Goal: Communication & Community: Participate in discussion

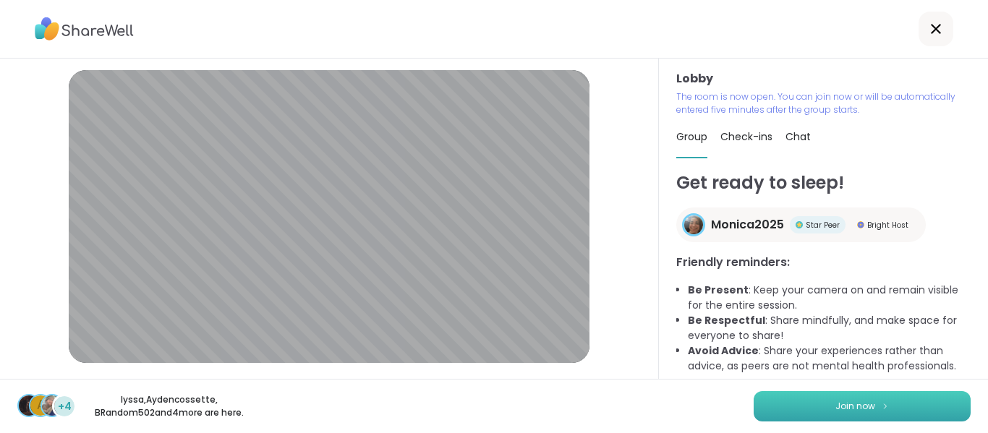
click at [878, 395] on button "Join now" at bounding box center [862, 406] width 217 height 30
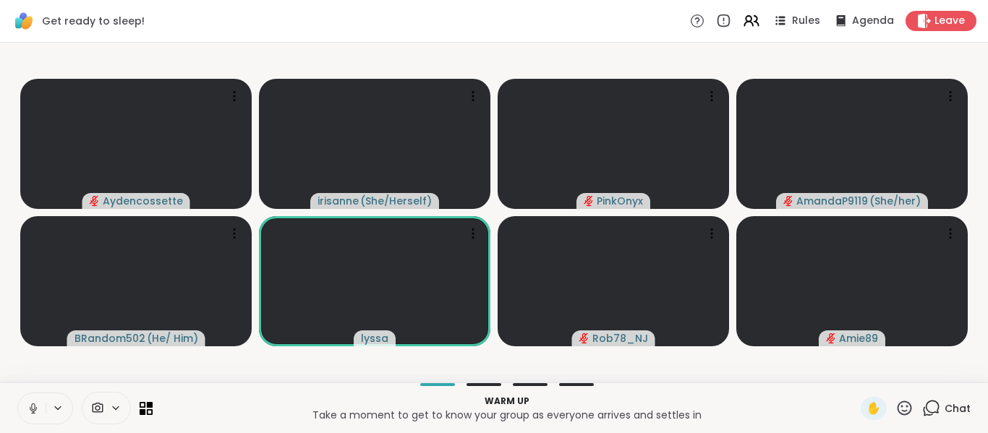
click at [23, 407] on button at bounding box center [31, 409] width 27 height 30
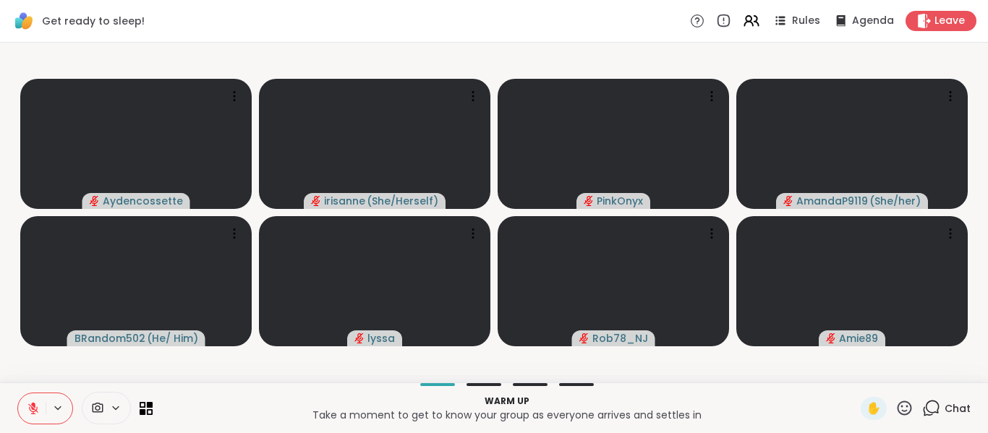
click at [23, 407] on button at bounding box center [31, 409] width 27 height 30
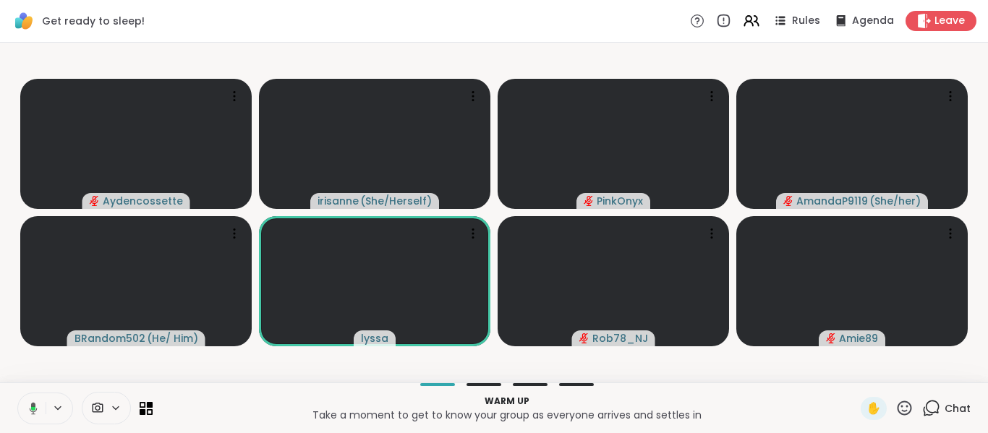
click at [23, 407] on button at bounding box center [31, 409] width 30 height 30
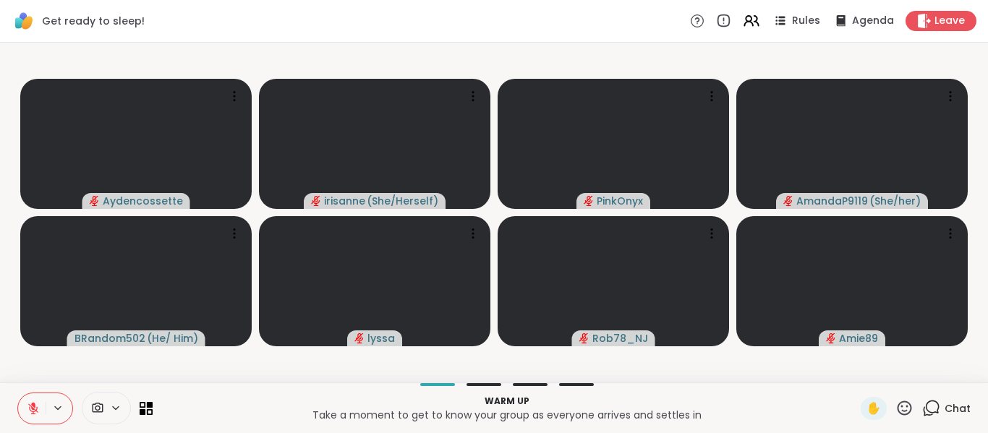
click at [23, 407] on button at bounding box center [31, 409] width 27 height 30
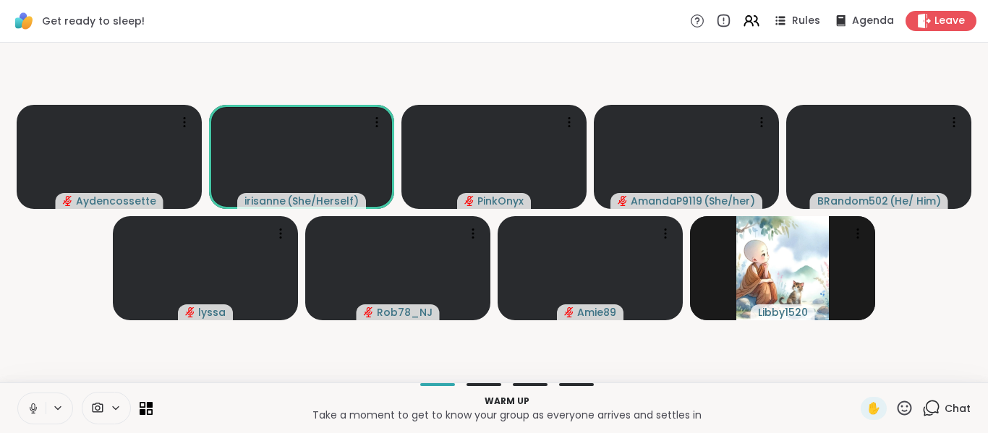
click at [23, 407] on button at bounding box center [31, 409] width 27 height 30
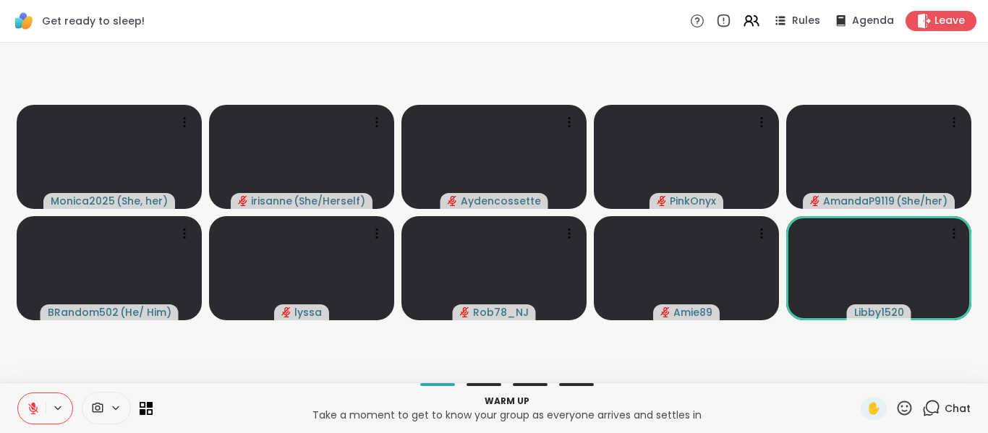
click at [23, 407] on button at bounding box center [31, 409] width 27 height 30
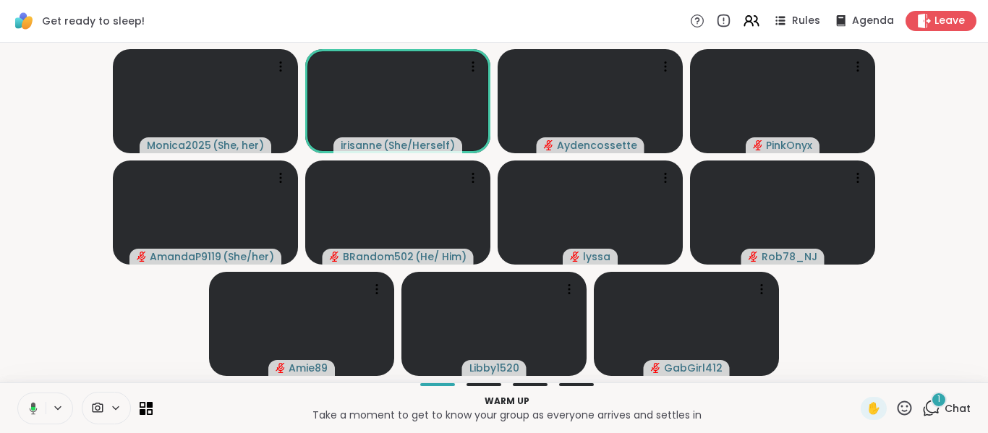
click at [23, 407] on button at bounding box center [31, 409] width 30 height 30
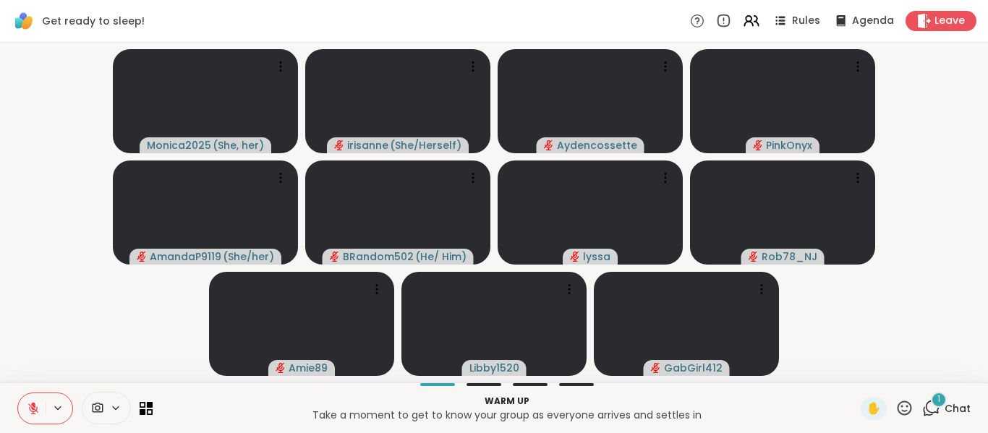
click at [23, 407] on button at bounding box center [31, 409] width 27 height 30
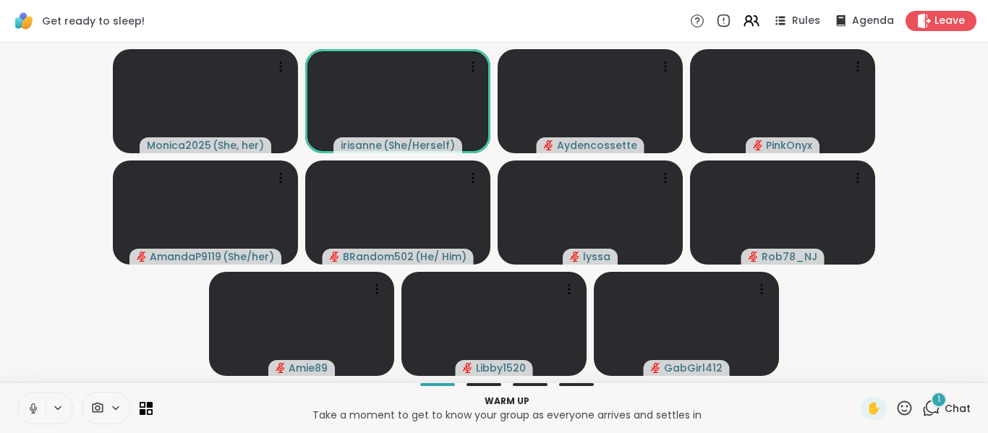
click at [23, 407] on button at bounding box center [31, 409] width 27 height 30
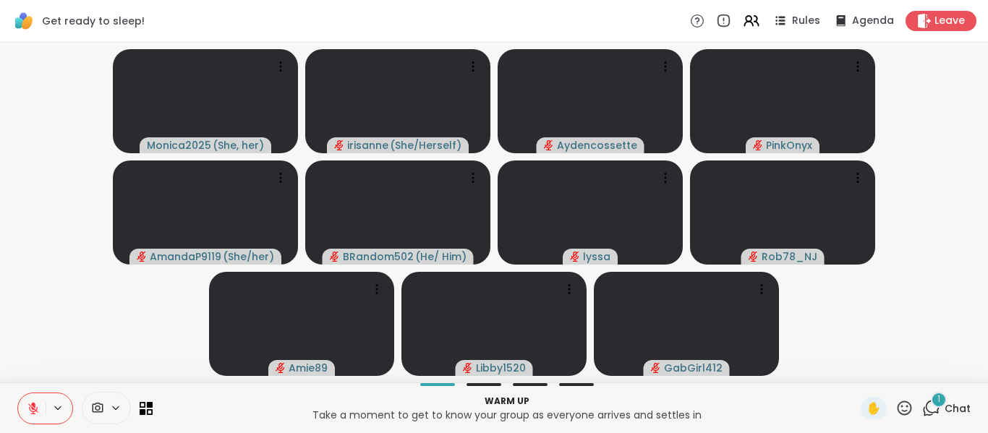
click at [23, 407] on button at bounding box center [31, 409] width 27 height 30
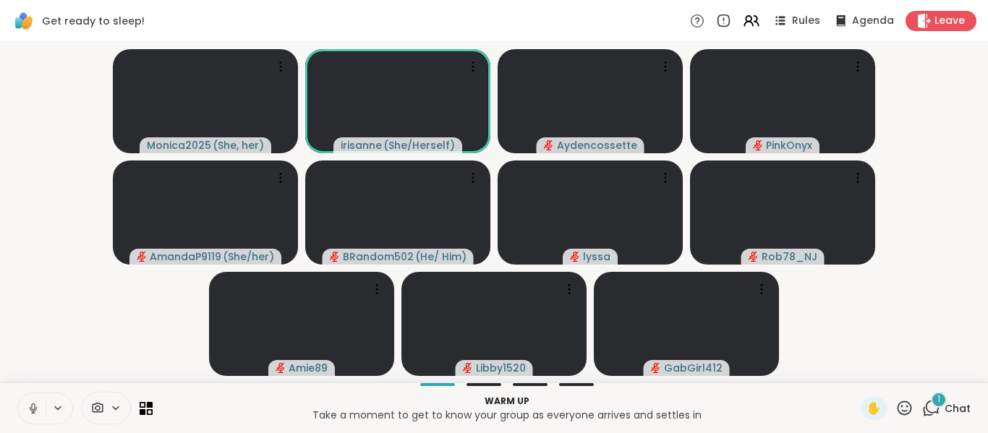
click at [23, 407] on button at bounding box center [31, 409] width 27 height 30
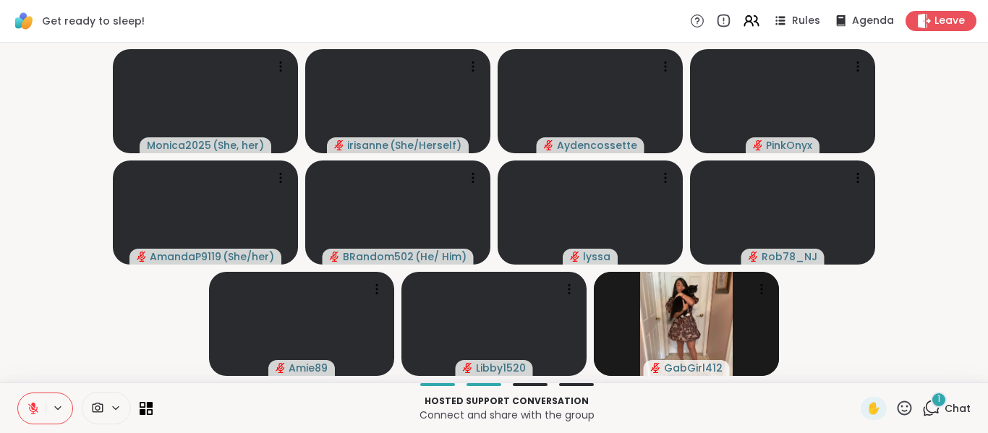
click at [23, 407] on button at bounding box center [31, 409] width 27 height 30
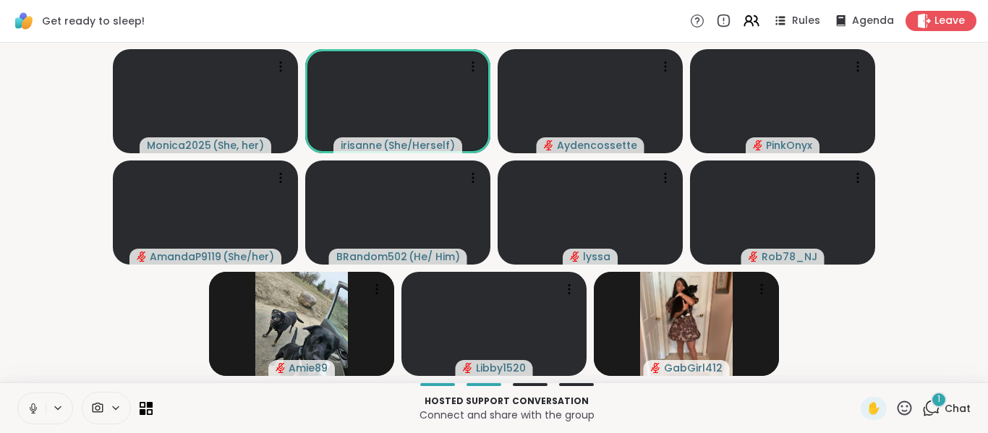
click at [23, 407] on button at bounding box center [31, 409] width 27 height 30
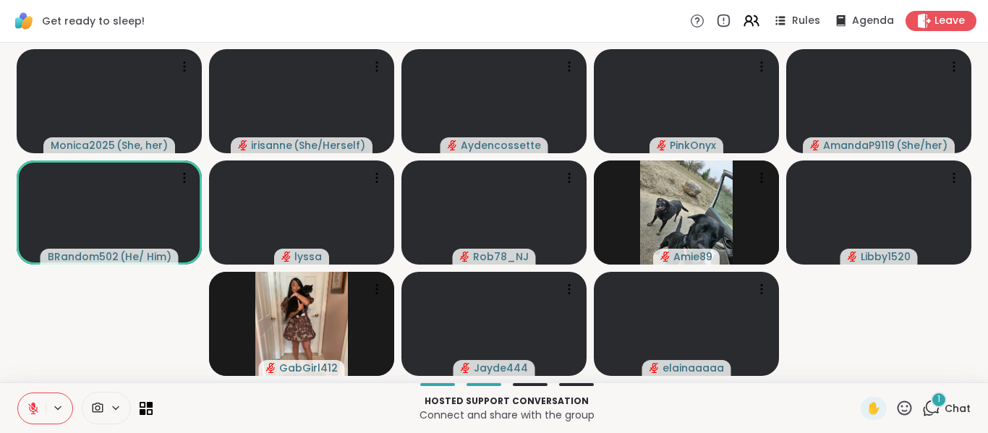
click at [23, 407] on button at bounding box center [31, 409] width 27 height 30
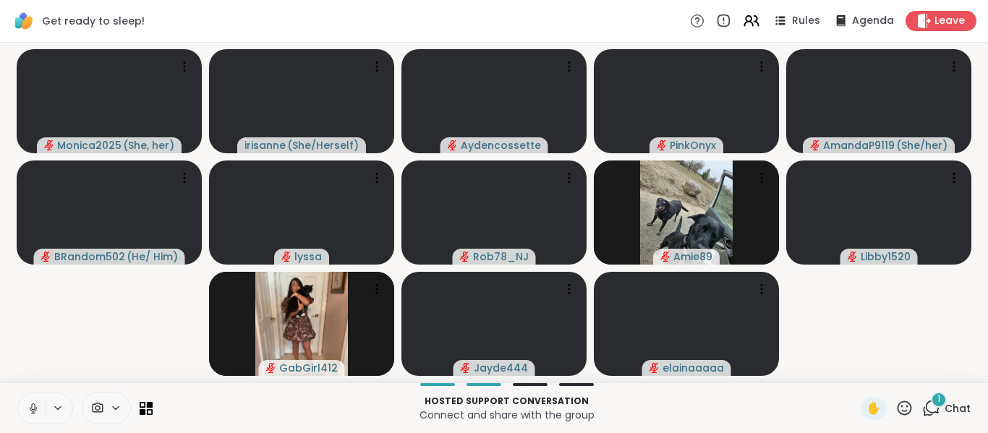
click at [23, 407] on button at bounding box center [31, 409] width 27 height 30
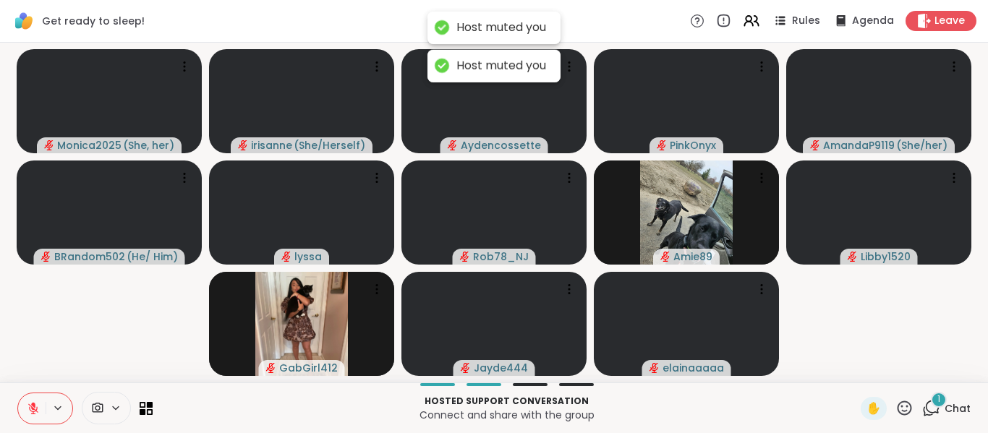
click at [23, 407] on button at bounding box center [31, 409] width 27 height 30
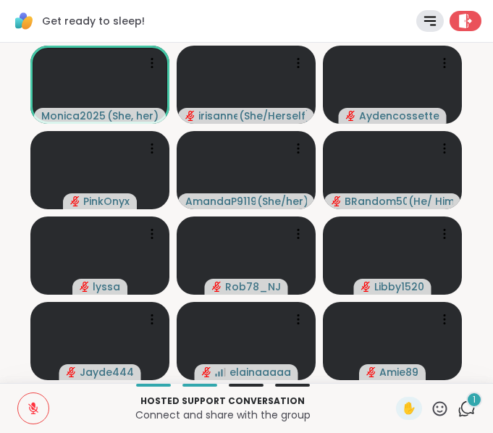
click at [33, 402] on icon at bounding box center [33, 408] width 13 height 13
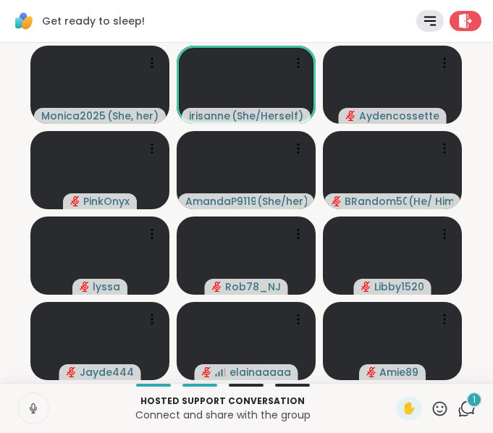
click at [33, 402] on icon at bounding box center [33, 408] width 13 height 13
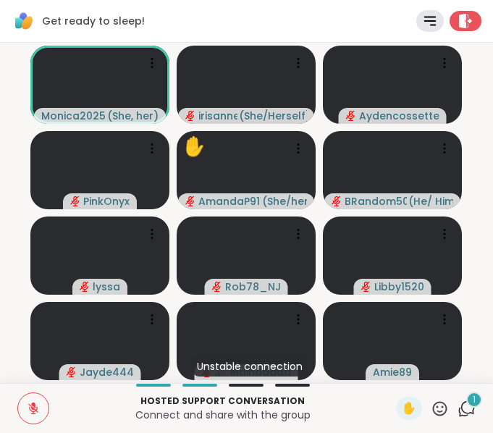
click at [47, 411] on button at bounding box center [33, 408] width 30 height 30
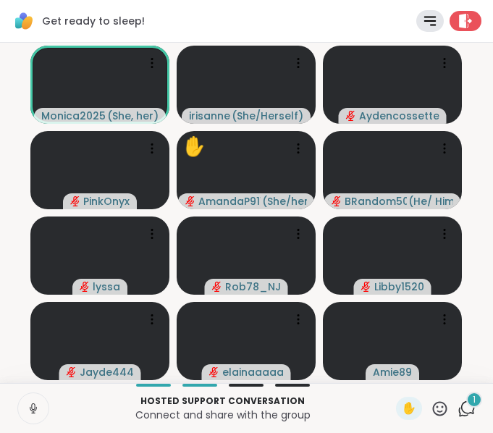
click at [47, 411] on button at bounding box center [33, 408] width 30 height 30
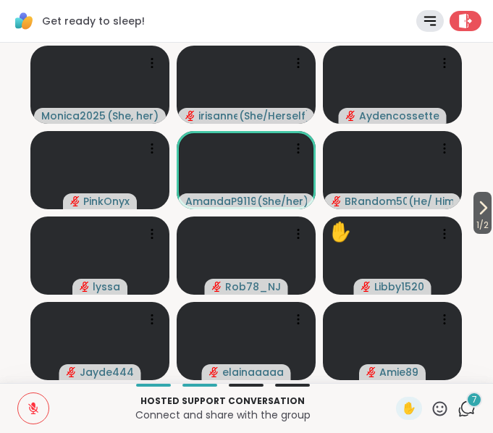
click at [431, 400] on icon at bounding box center [440, 408] width 18 height 18
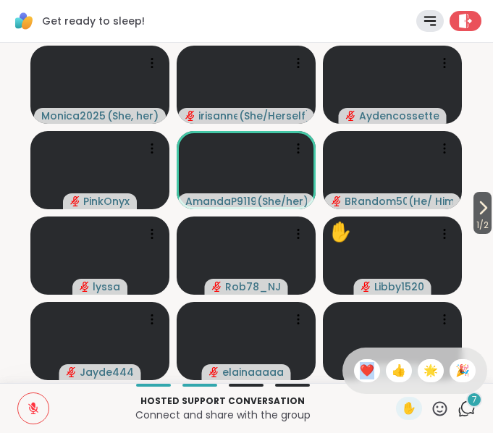
click at [431, 400] on icon at bounding box center [440, 408] width 18 height 18
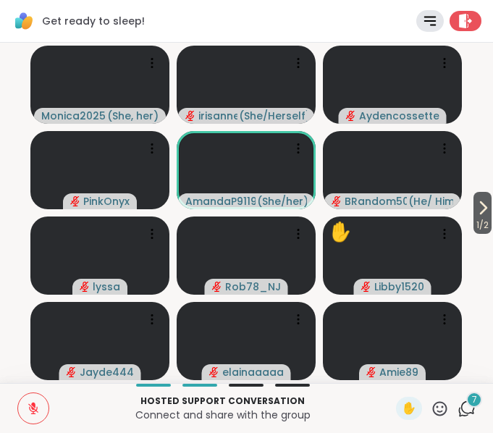
click at [431, 412] on icon at bounding box center [440, 408] width 18 height 18
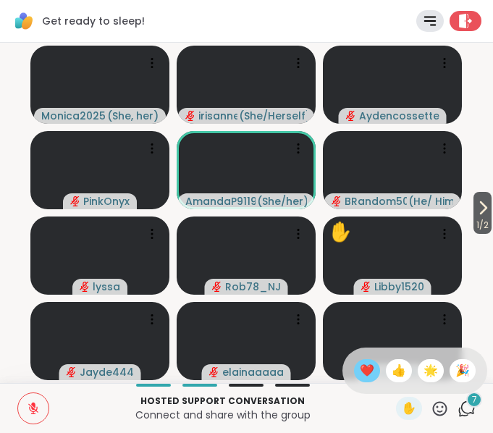
click at [360, 375] on span "❤️" at bounding box center [367, 370] width 14 height 17
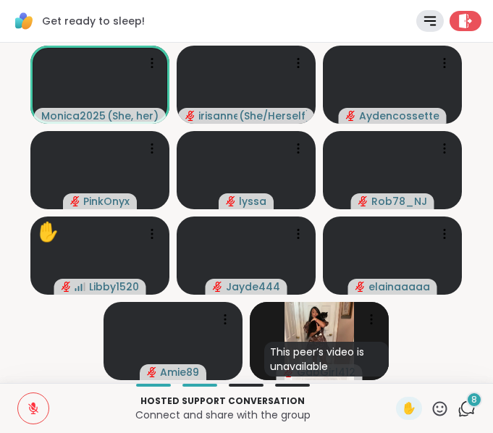
click at [29, 416] on button at bounding box center [33, 408] width 30 height 30
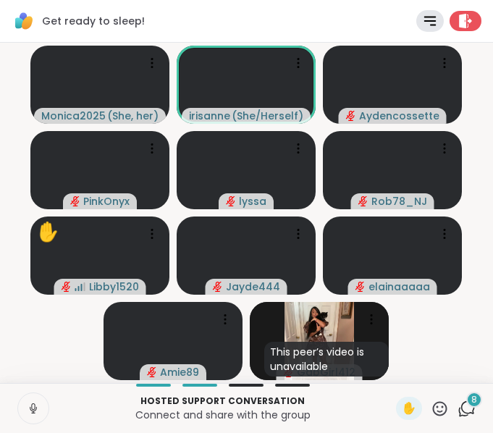
click at [29, 416] on button at bounding box center [33, 408] width 30 height 30
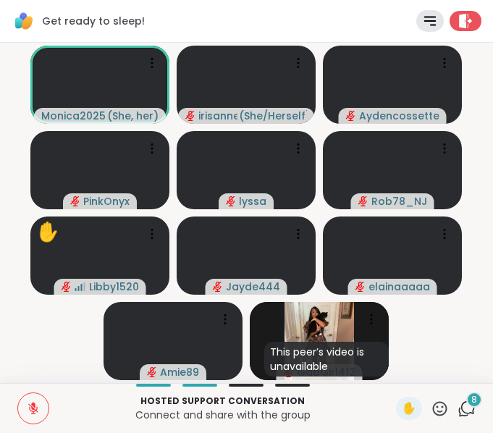
click at [29, 416] on button at bounding box center [33, 408] width 30 height 30
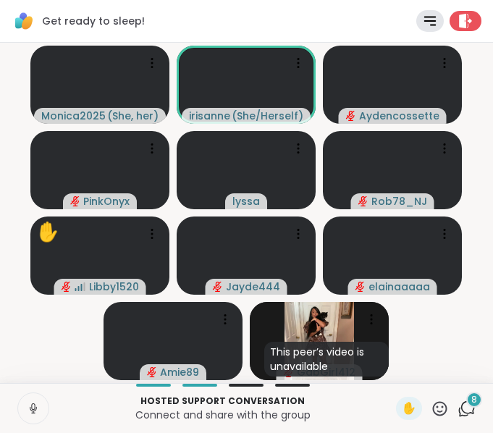
click at [29, 416] on button at bounding box center [33, 408] width 30 height 30
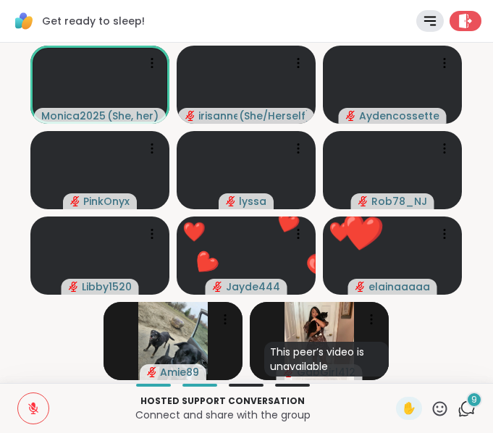
click at [28, 401] on button at bounding box center [33, 408] width 30 height 30
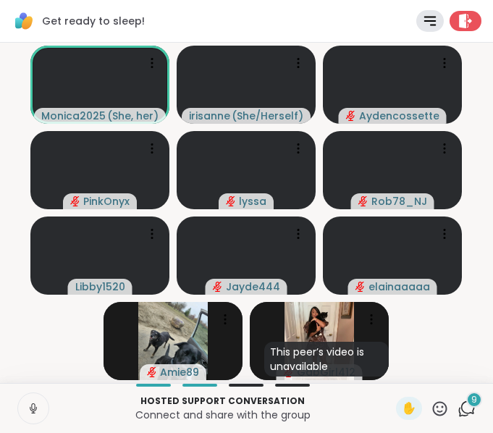
click at [28, 401] on button at bounding box center [33, 408] width 30 height 30
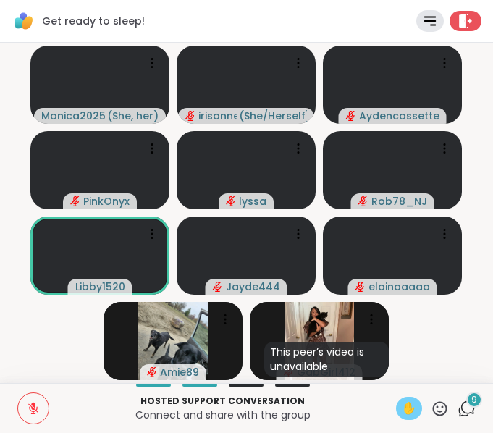
click at [402, 399] on span "✋" at bounding box center [409, 407] width 14 height 17
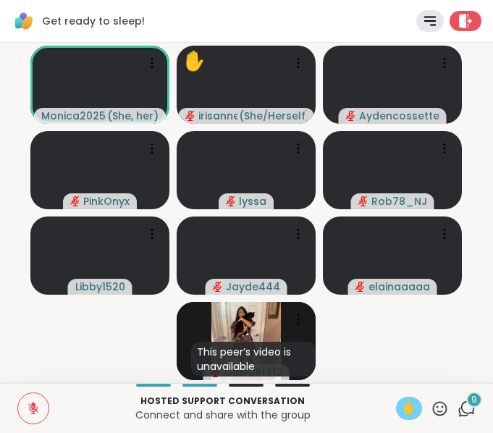
click at [35, 409] on icon at bounding box center [33, 409] width 10 height 10
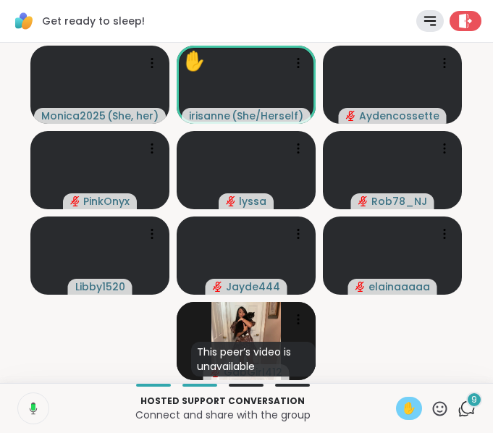
click at [408, 415] on div "✋" at bounding box center [409, 408] width 26 height 23
click at [30, 399] on button at bounding box center [33, 408] width 30 height 30
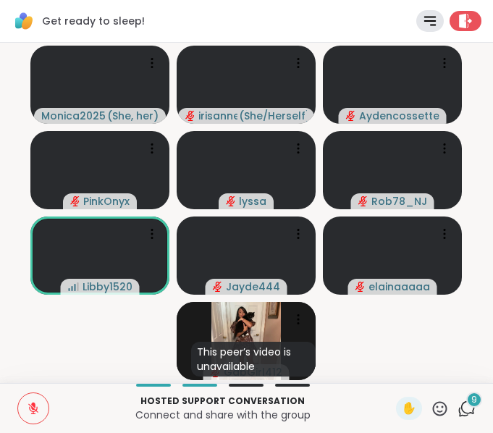
drag, startPoint x: 136, startPoint y: 332, endPoint x: 17, endPoint y: 419, distance: 147.1
click at [17, 419] on div "Get ready to sleep! Rules Agenda Leave Monica2025 ( She, her ) irisanne ( She/H…" at bounding box center [246, 216] width 493 height 433
click at [98, 344] on video-player-container "Monica2025 ( She, her ) [PERSON_NAME] ( She/Herself ) Aydencossette PinkOnyx ly…" at bounding box center [246, 212] width 475 height 329
click at [77, 355] on video-player-container "Monica2025 ( She, her ) [PERSON_NAME] ( She/Herself ) Aydencossette PinkOnyx ly…" at bounding box center [246, 212] width 475 height 329
click at [76, 355] on video-player-container "Monica2025 ( She, her ) [PERSON_NAME] ( She/Herself ) Aydencossette PinkOnyx ly…" at bounding box center [246, 212] width 475 height 329
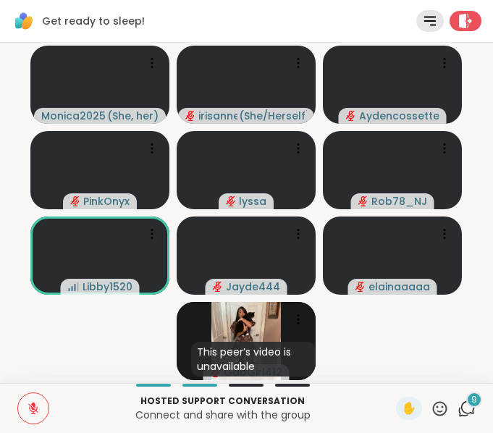
click at [30, 406] on icon at bounding box center [33, 408] width 13 height 13
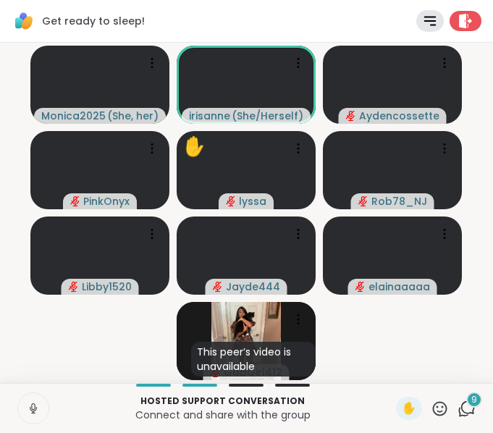
click at [32, 407] on icon at bounding box center [33, 406] width 4 height 7
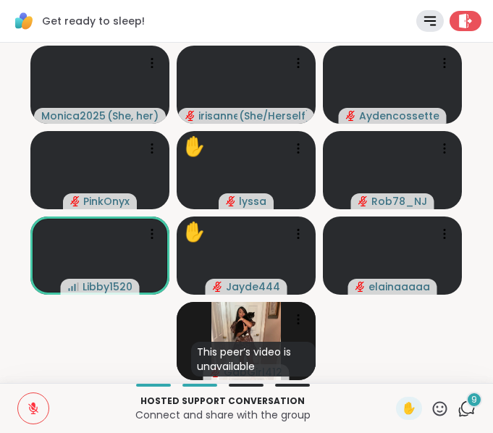
click at [32, 407] on icon at bounding box center [33, 409] width 10 height 10
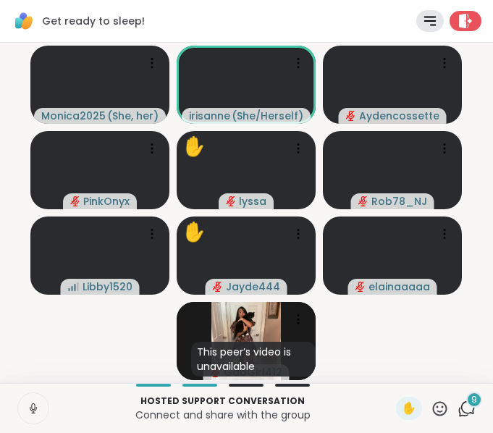
click at [32, 407] on icon at bounding box center [33, 406] width 4 height 7
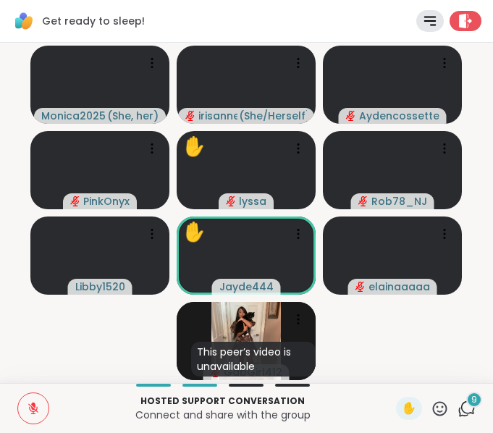
click at [64, 365] on video-player-container "Monica2025 ( She, her ) [PERSON_NAME] ( She/Herself ) Aydencossette PinkOnyx ✋ …" at bounding box center [246, 212] width 475 height 329
click at [466, 396] on div "9" at bounding box center [474, 399] width 16 height 16
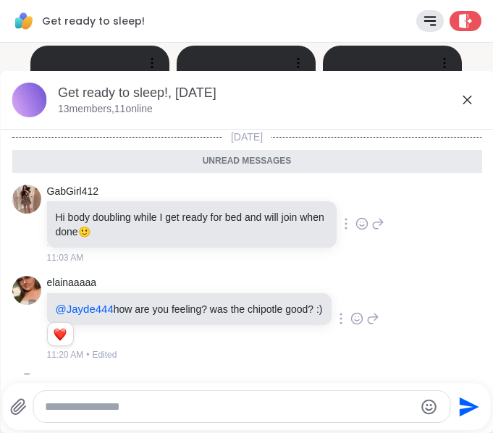
click at [464, 96] on icon at bounding box center [466, 99] width 17 height 17
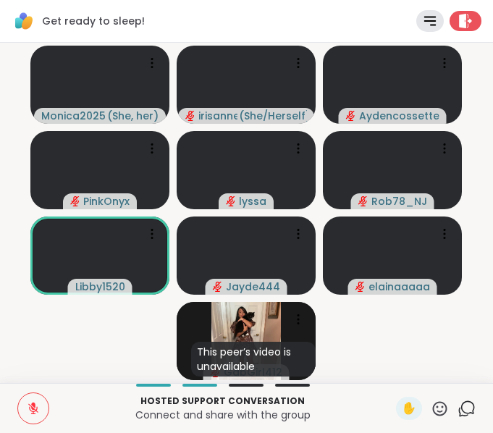
click at [431, 410] on icon at bounding box center [440, 408] width 18 height 18
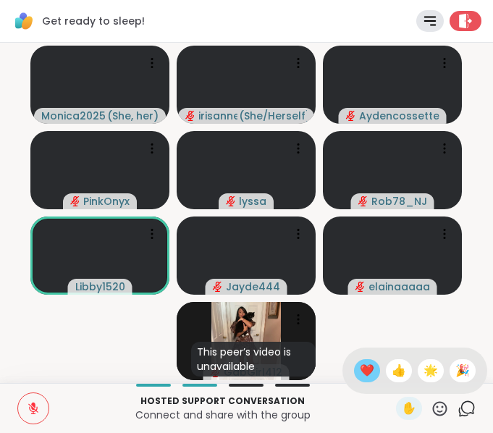
click at [360, 369] on span "❤️" at bounding box center [367, 370] width 14 height 17
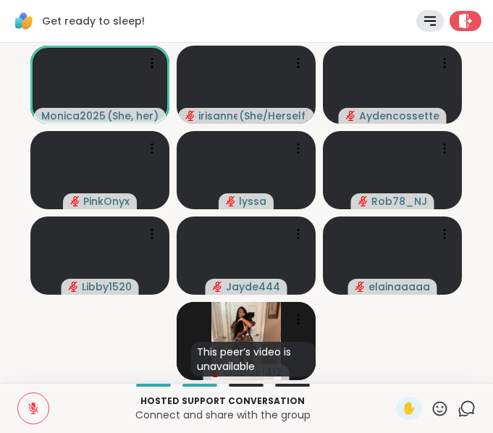
drag, startPoint x: 82, startPoint y: 368, endPoint x: 104, endPoint y: 355, distance: 25.0
click at [104, 355] on video-player-container "Monica2025 ( She, her ) [PERSON_NAME] ( She/Herself ) Aydencossette PinkOnyx ly…" at bounding box center [246, 212] width 475 height 329
click at [35, 402] on icon at bounding box center [33, 408] width 13 height 13
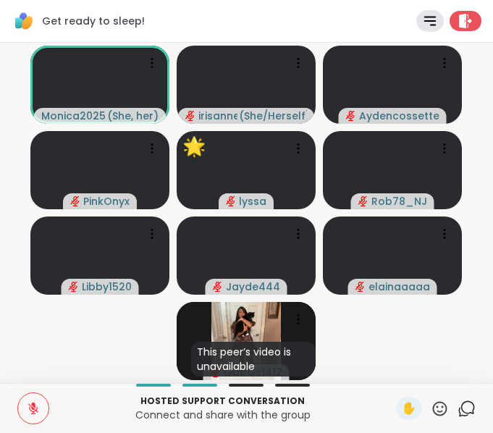
click at [35, 402] on icon at bounding box center [33, 408] width 13 height 13
click at [457, 398] on div "Chat" at bounding box center [466, 408] width 18 height 23
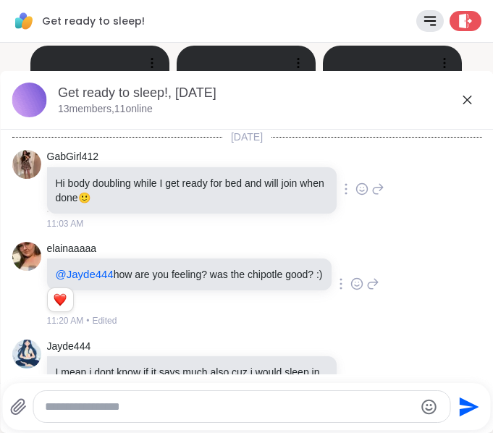
scroll to position [831, 0]
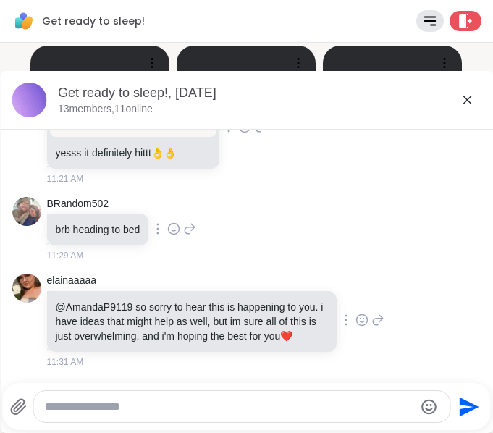
drag, startPoint x: 280, startPoint y: 391, endPoint x: 267, endPoint y: 397, distance: 14.6
click at [267, 397] on div at bounding box center [241, 406] width 416 height 31
click at [257, 418] on div at bounding box center [241, 406] width 416 height 31
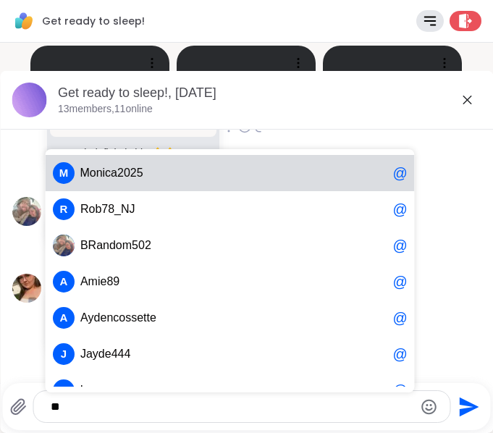
type textarea "*"
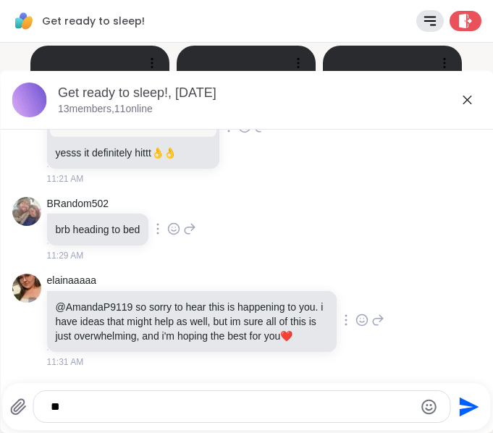
type textarea "*"
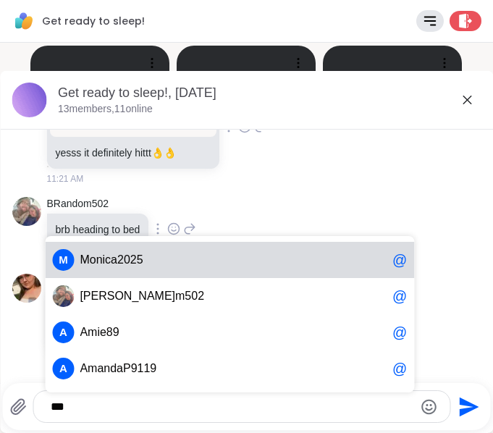
type textarea "****"
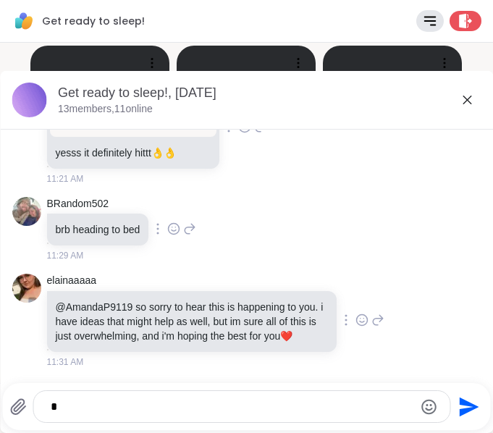
scroll to position [907, 0]
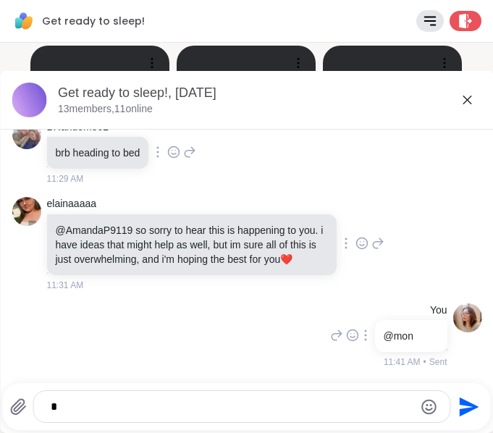
type textarea "*"
click at [364, 335] on icon at bounding box center [364, 335] width 1 height 10
click at [377, 354] on icon at bounding box center [381, 355] width 9 height 10
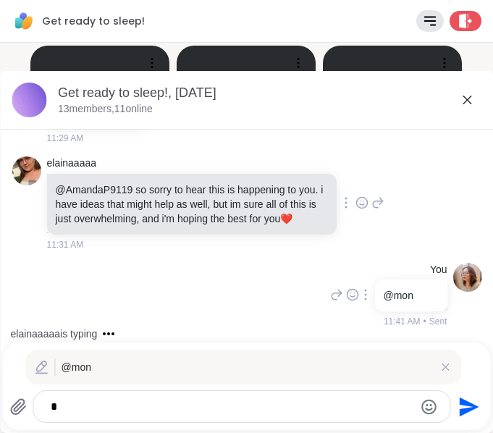
click at [321, 356] on div "@mon" at bounding box center [244, 367] width 436 height 35
click at [428, 359] on div "@mon" at bounding box center [244, 367] width 436 height 35
click at [438, 365] on icon at bounding box center [445, 367] width 14 height 14
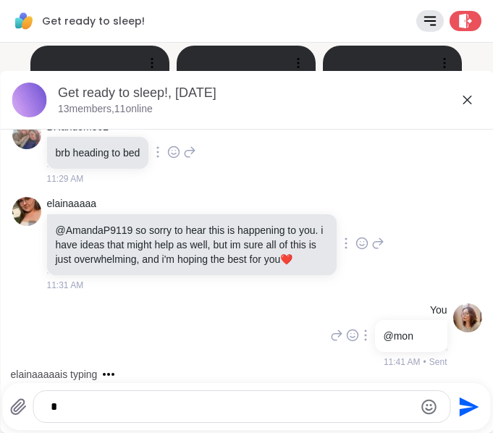
click at [364, 331] on icon at bounding box center [364, 335] width 1 height 10
click at [357, 357] on icon at bounding box center [364, 356] width 14 height 14
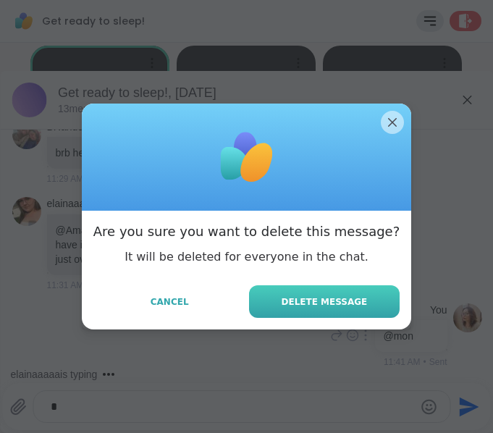
click at [335, 311] on button "Delete Message" at bounding box center [324, 301] width 151 height 33
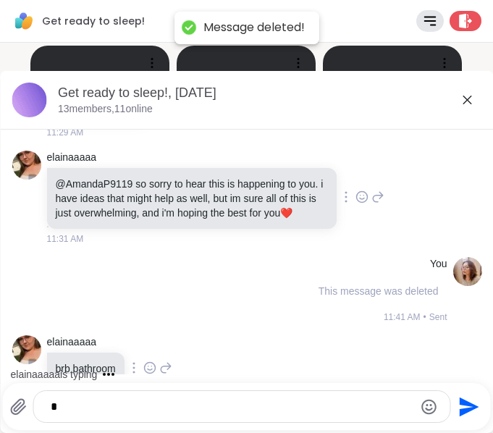
click at [271, 402] on textarea "*" at bounding box center [230, 406] width 358 height 14
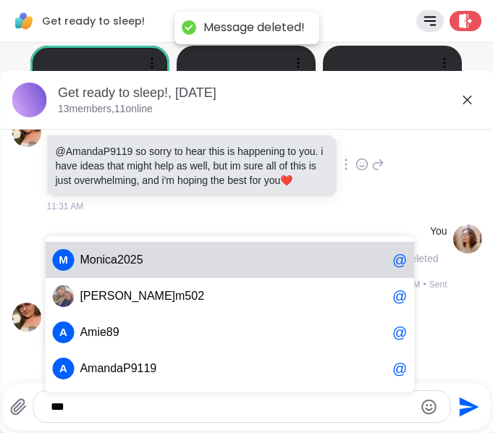
type textarea "****"
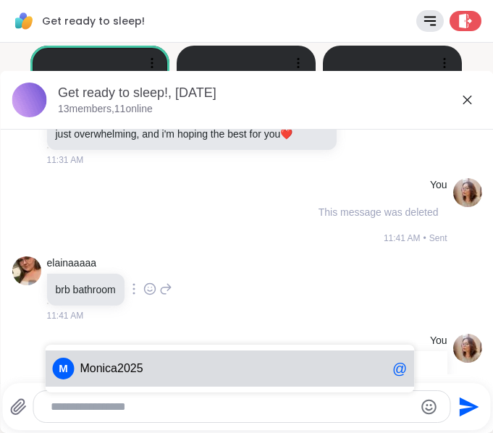
scroll to position [1064, 0]
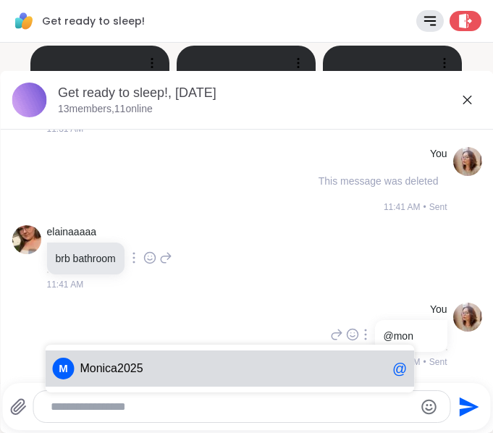
drag, startPoint x: 271, startPoint y: 402, endPoint x: 321, endPoint y: 368, distance: 60.4
click at [321, 399] on div "[PERSON_NAME] 2 0 2 5 @" at bounding box center [229, 406] width 369 height 14
click at [300, 410] on textarea "Type your message" at bounding box center [230, 406] width 358 height 14
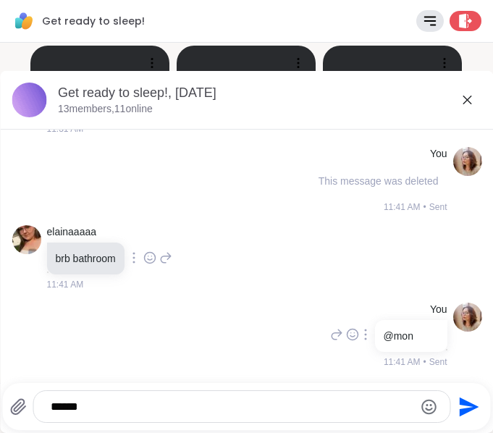
type textarea "*******"
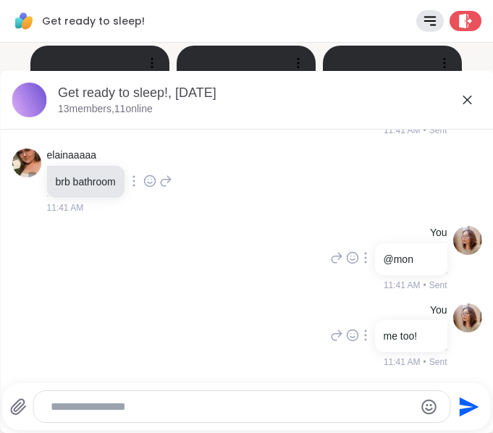
click at [458, 101] on icon at bounding box center [466, 99] width 17 height 17
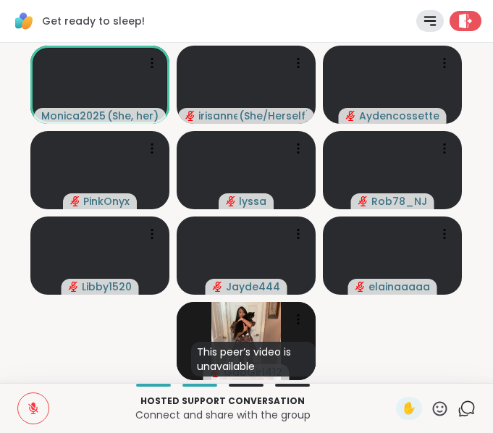
click at [30, 413] on icon at bounding box center [33, 408] width 13 height 13
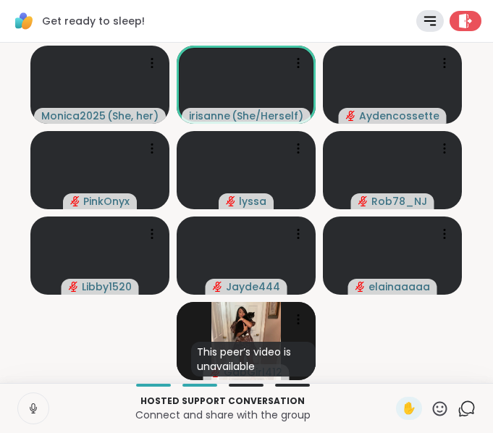
click at [458, 403] on icon at bounding box center [466, 408] width 18 height 18
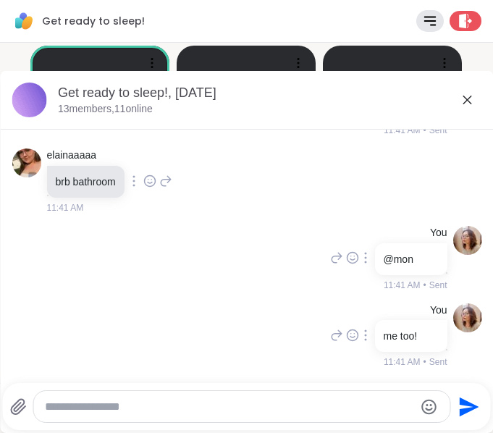
click at [462, 103] on icon at bounding box center [466, 100] width 9 height 9
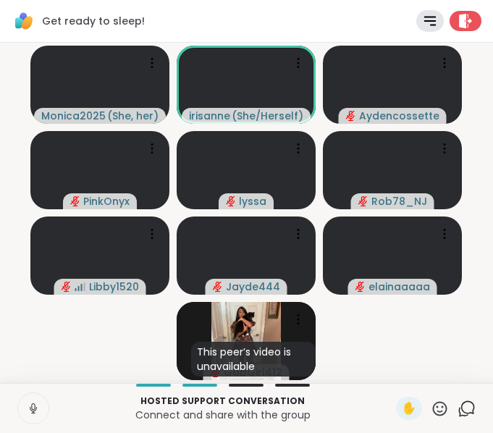
click at [33, 399] on button at bounding box center [33, 408] width 30 height 30
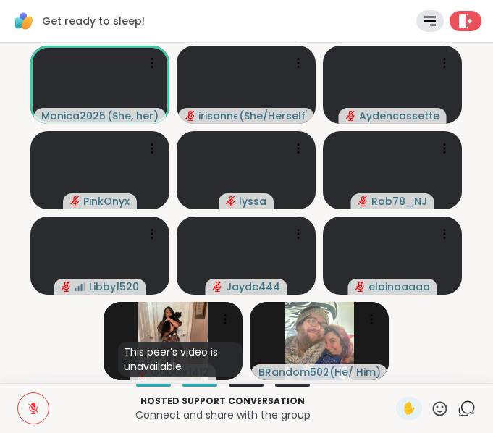
click at [421, 360] on video-player-container "Monica2025 ( She, her ) irisanne ( She/Herself ) Aydencossette PinkOnyx lyssa R…" at bounding box center [246, 212] width 475 height 329
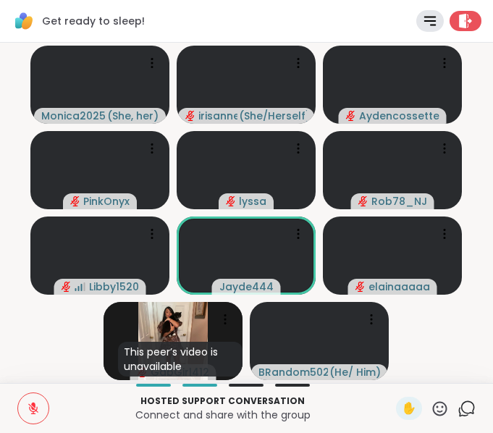
click at [39, 379] on div "Monica2025 ( She, her ) irisanne ( She/Herself ) Aydencossette PinkOnyx lyssa R…" at bounding box center [246, 213] width 493 height 340
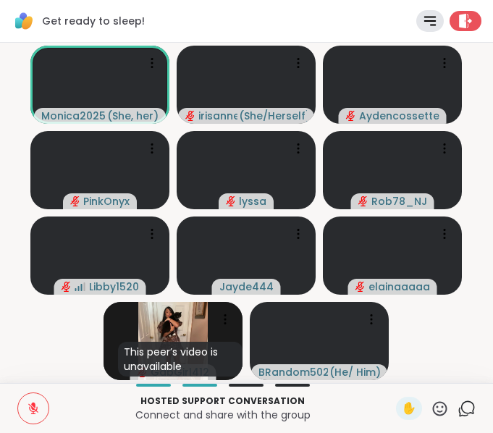
click at [46, 339] on video-player-container "Monica2025 ( She, her ) irisanne ( She/Herself ) Aydencossette PinkOnyx lyssa R…" at bounding box center [246, 212] width 475 height 329
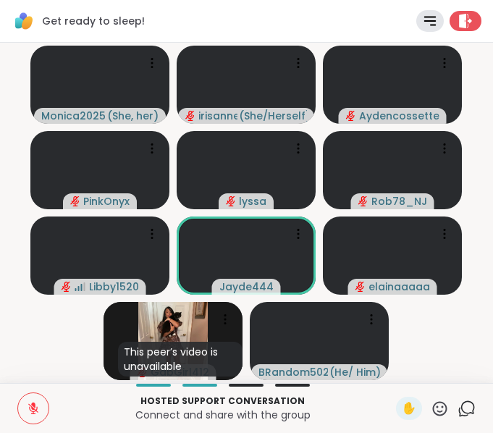
click at [16, 342] on video-player-container "Monica2025 ( She, her ) irisanne ( She/Herself ) Aydencossette PinkOnyx lyssa R…" at bounding box center [246, 212] width 475 height 329
click at [22, 415] on button at bounding box center [33, 408] width 30 height 30
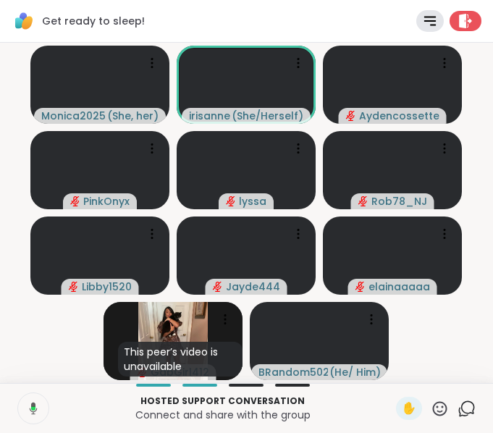
click at [22, 415] on button at bounding box center [32, 408] width 33 height 30
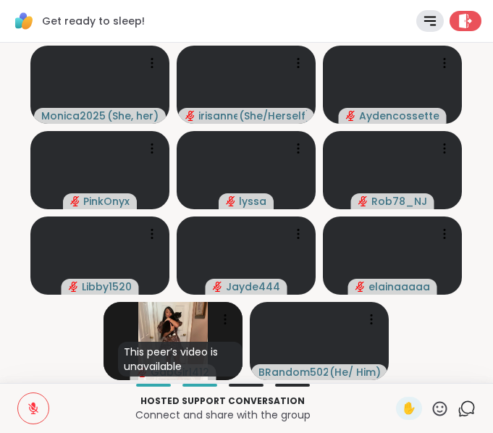
click at [22, 415] on button at bounding box center [33, 408] width 30 height 30
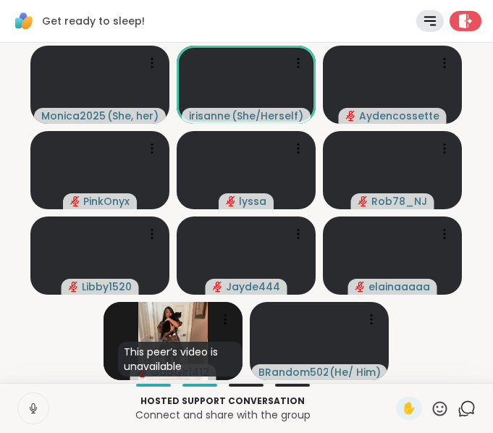
click at [22, 415] on button at bounding box center [33, 408] width 30 height 30
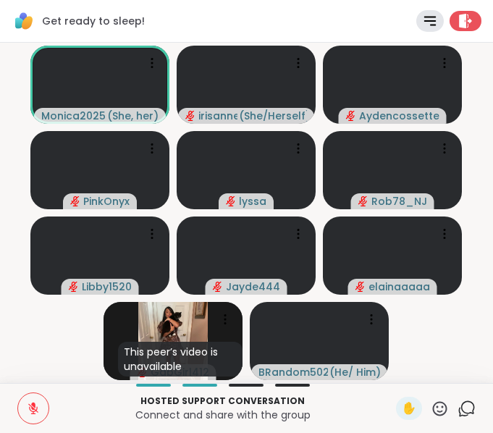
click at [46, 344] on video-player-container "Monica2025 ( She, her ) irisanne ( She/Herself ) Aydencossette PinkOnyx lyssa R…" at bounding box center [246, 212] width 475 height 329
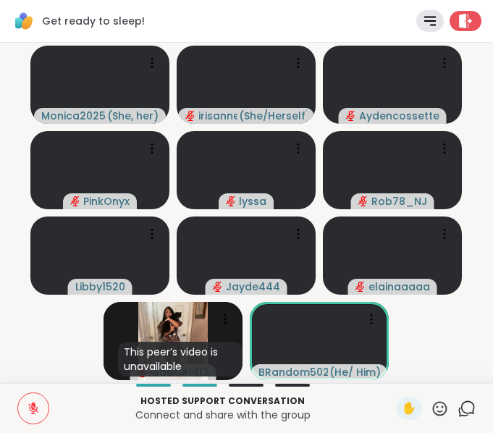
click at [433, 401] on icon at bounding box center [440, 408] width 14 height 14
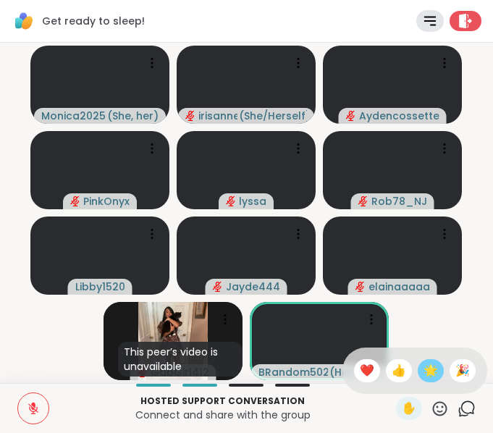
click at [427, 365] on div "🌟" at bounding box center [431, 370] width 26 height 23
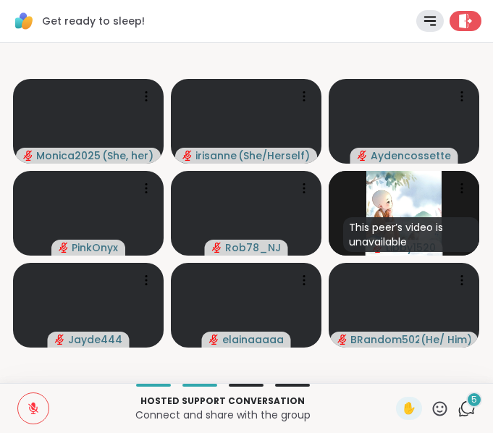
click at [466, 402] on div "5" at bounding box center [474, 399] width 16 height 16
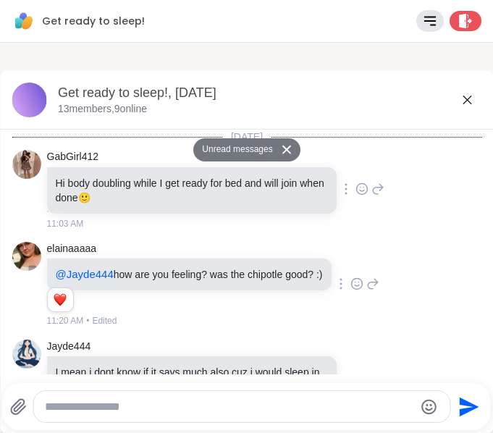
scroll to position [1672, 0]
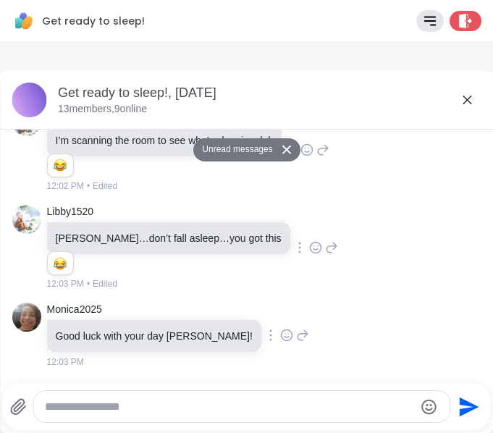
click at [281, 337] on icon at bounding box center [286, 334] width 11 height 11
click at [279, 309] on div "Select Reaction: Heart" at bounding box center [285, 311] width 13 height 13
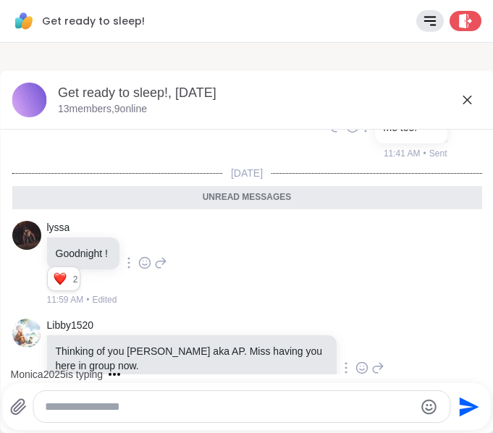
scroll to position [1302, 0]
click at [151, 272] on div at bounding box center [143, 263] width 13 height 17
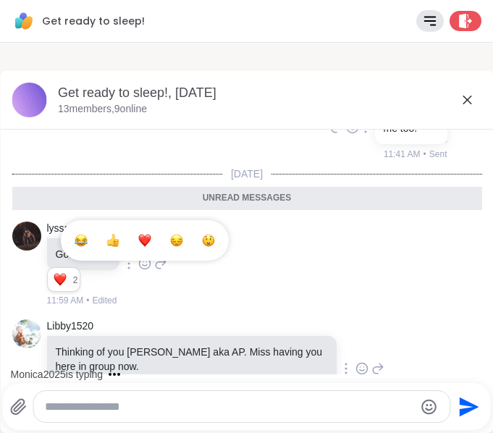
click at [152, 255] on button "Select Reaction: Heart" at bounding box center [144, 240] width 29 height 29
click at [458, 107] on icon at bounding box center [466, 99] width 17 height 17
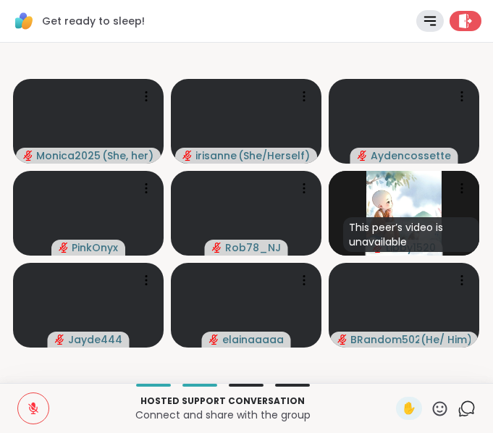
click at [460, 398] on div "Chat" at bounding box center [466, 408] width 18 height 23
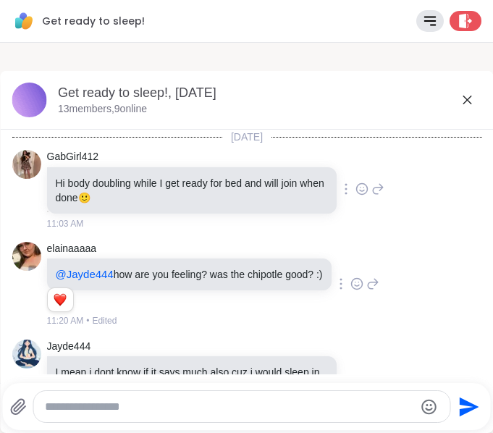
scroll to position [1644, 0]
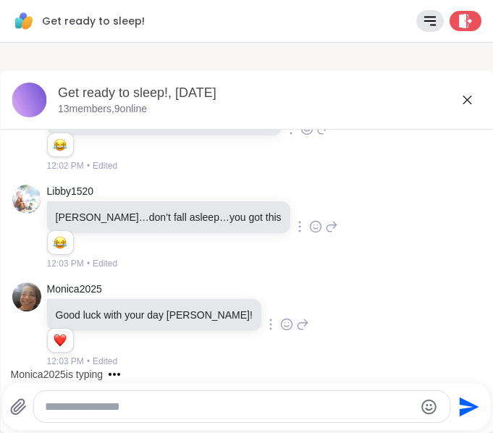
click at [258, 401] on textarea "Type your message" at bounding box center [229, 406] width 369 height 14
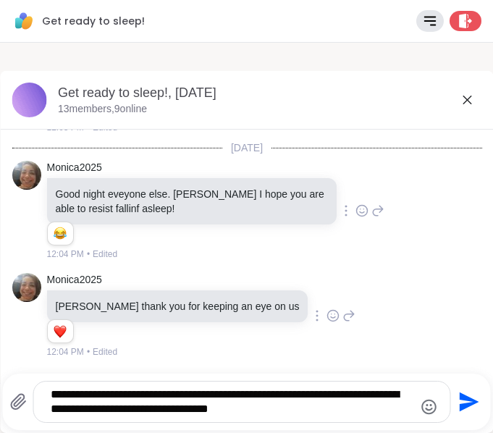
scroll to position [1878, 0]
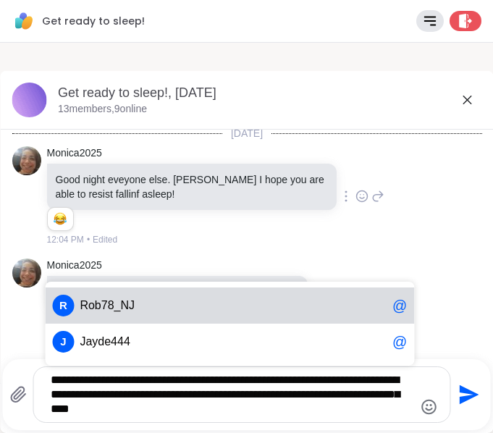
type textarea "**********"
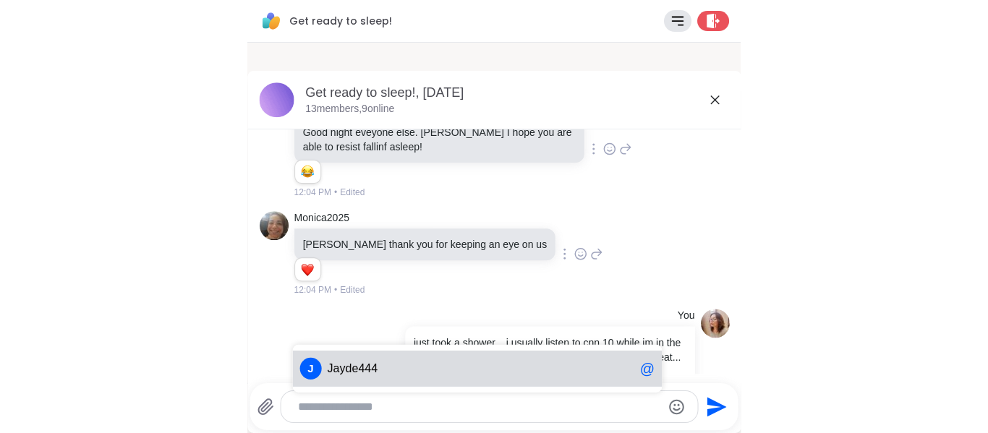
scroll to position [1892, 0]
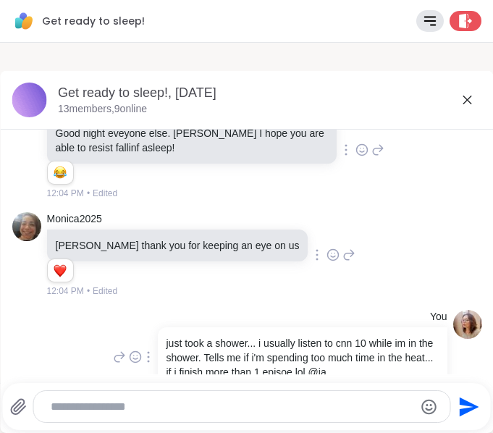
click at [355, 157] on icon at bounding box center [361, 150] width 13 height 14
click at [291, 133] on div "Select Reaction: Joy" at bounding box center [297, 126] width 13 height 13
click at [458, 93] on icon at bounding box center [466, 99] width 17 height 17
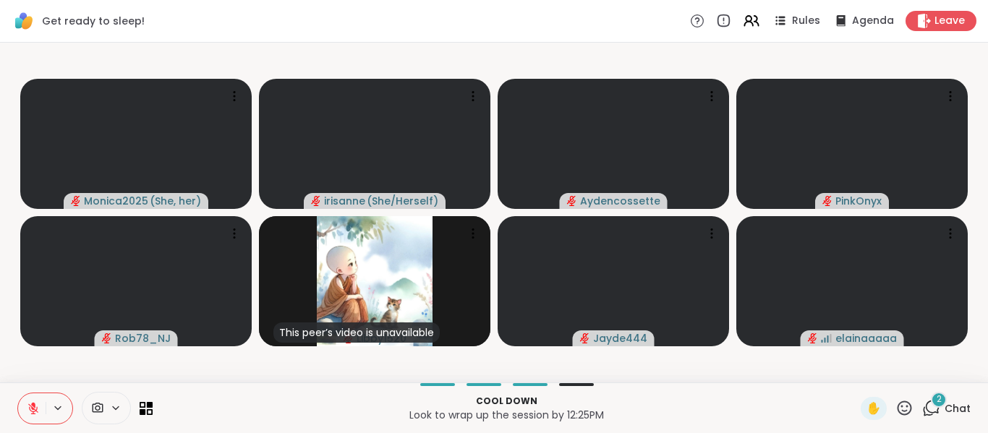
click at [923, 405] on icon at bounding box center [932, 408] width 18 height 18
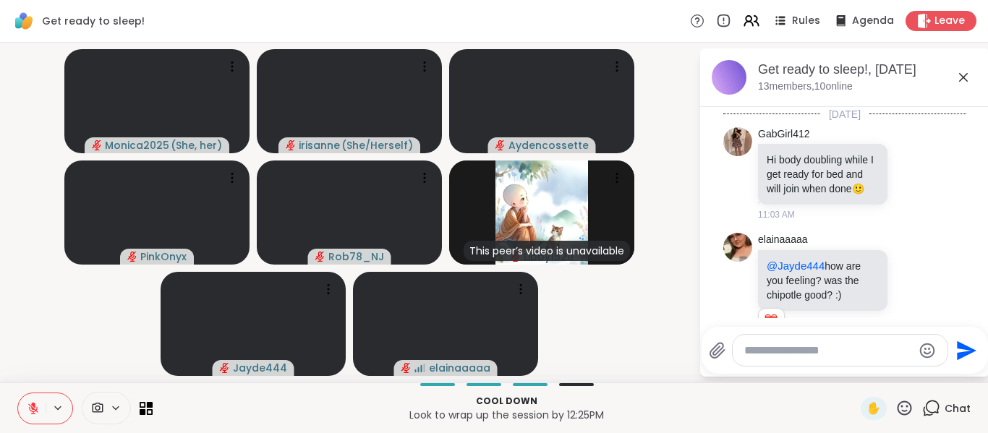
scroll to position [6565, 0]
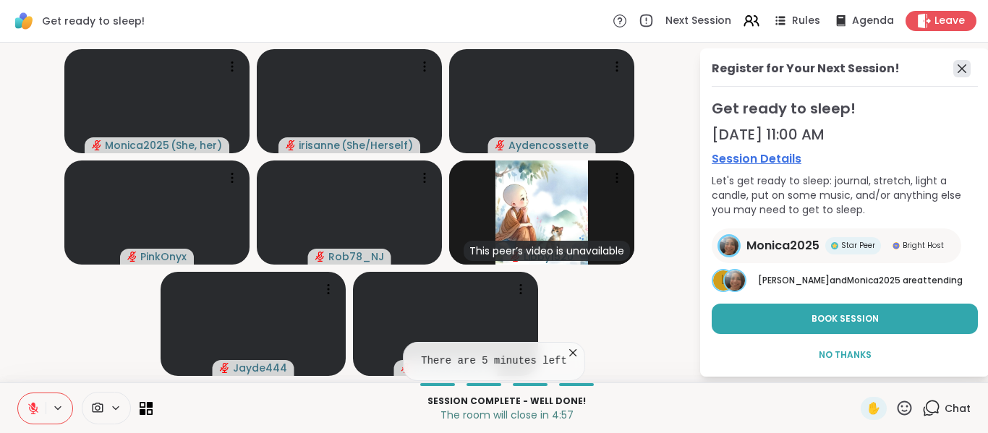
click at [954, 71] on icon at bounding box center [962, 68] width 17 height 17
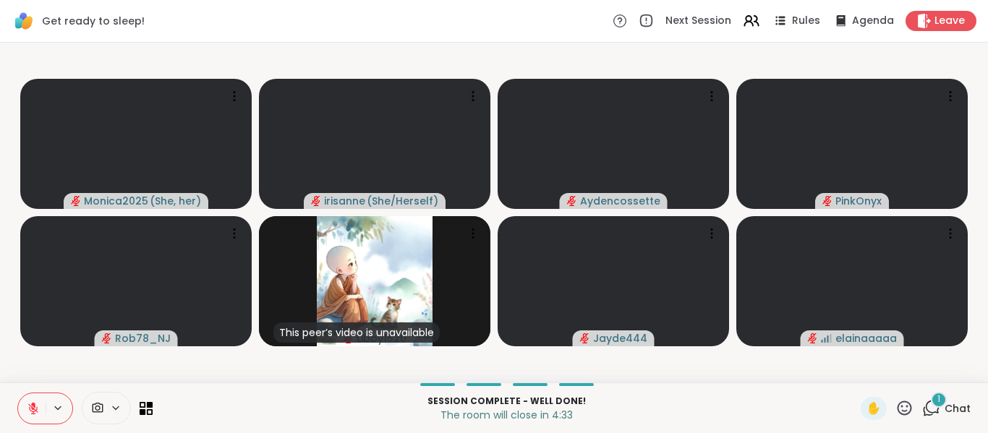
click at [923, 418] on div "1 Chat" at bounding box center [947, 408] width 48 height 23
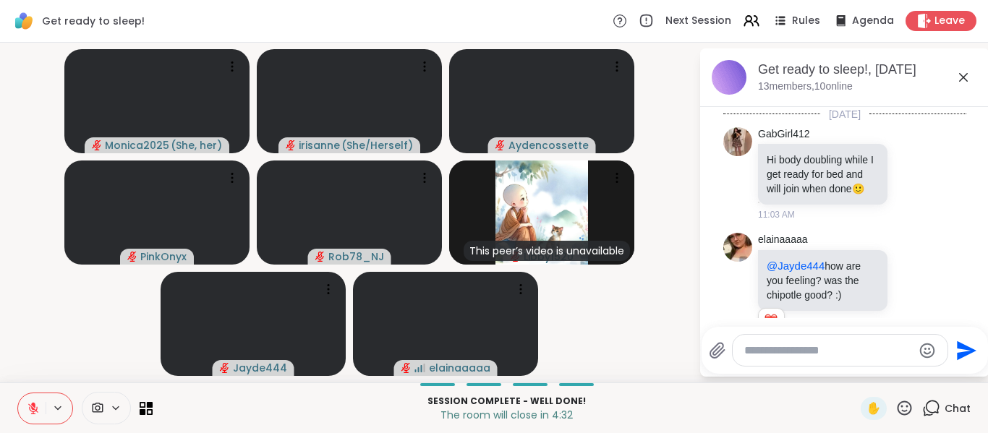
scroll to position [6768, 0]
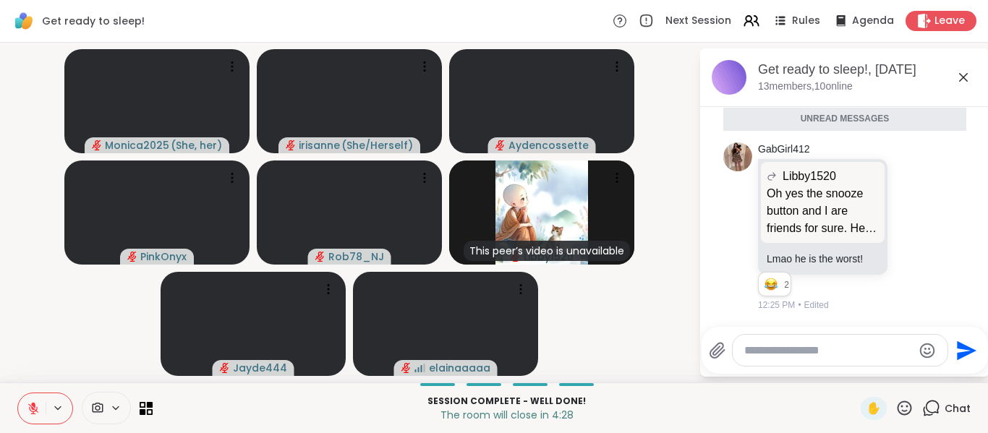
click at [967, 69] on icon at bounding box center [963, 77] width 17 height 17
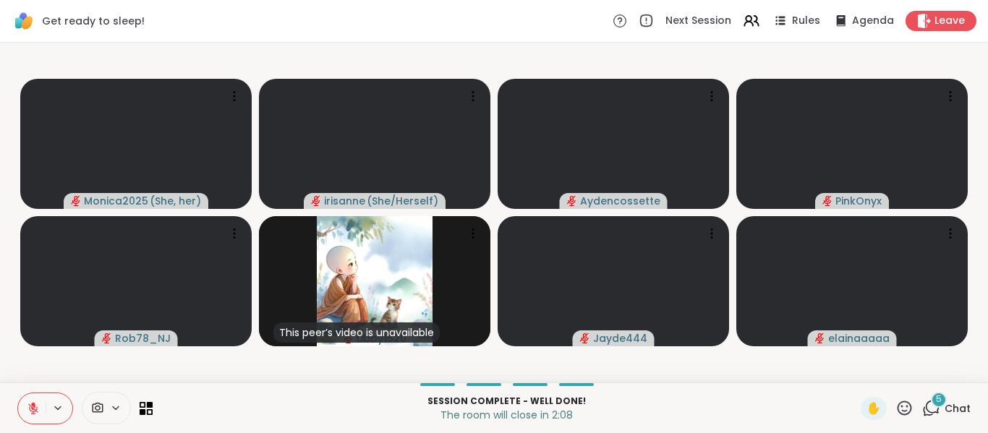
click at [933, 407] on div "5 Chat" at bounding box center [947, 408] width 48 height 23
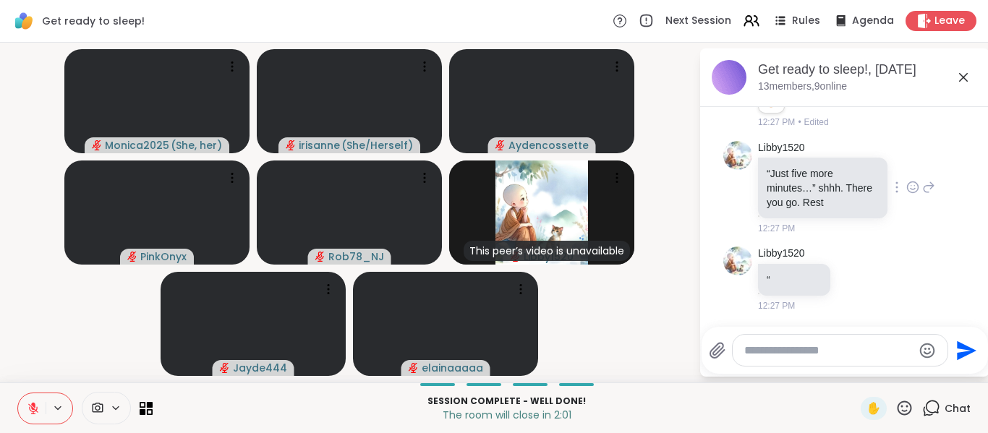
scroll to position [7557, 0]
click at [773, 347] on div at bounding box center [840, 350] width 215 height 31
click at [773, 347] on textarea "Type your message" at bounding box center [829, 351] width 169 height 14
type textarea "**********"
click at [914, 192] on div "Libby1520 “Just five more minutes…” shhh. There you go. Rest 12:27 PM" at bounding box center [845, 188] width 243 height 106
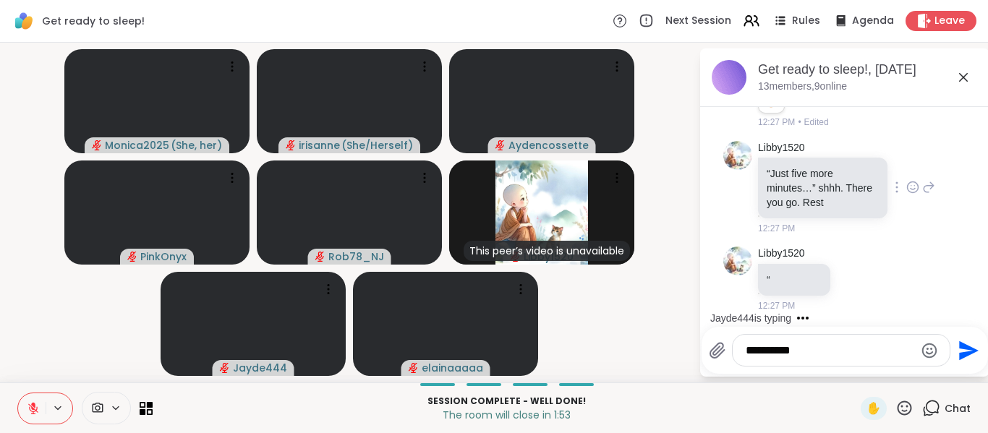
click at [925, 192] on icon at bounding box center [930, 187] width 10 height 10
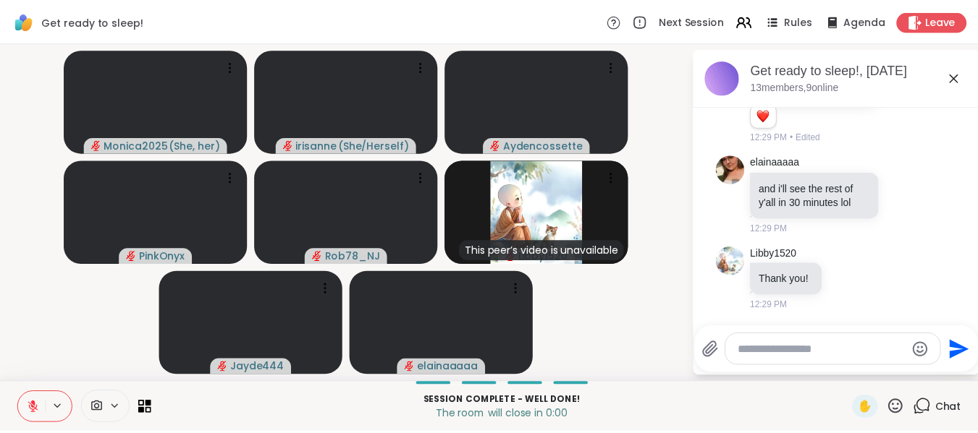
scroll to position [8351, 0]
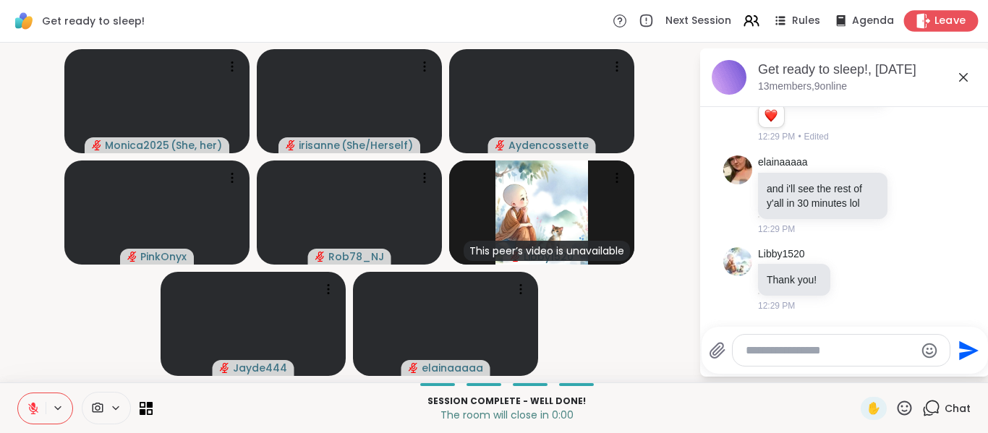
click at [919, 24] on icon at bounding box center [923, 20] width 15 height 15
click at [919, 12] on div "Leave" at bounding box center [942, 20] width 75 height 21
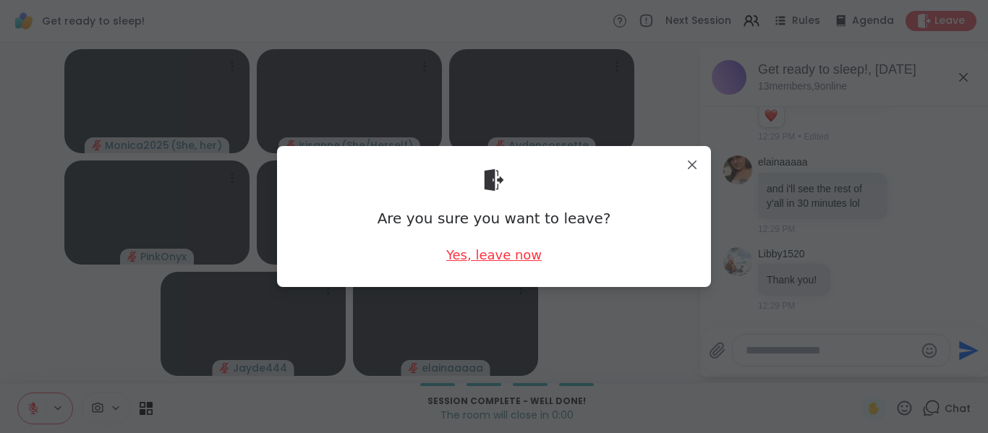
click at [507, 258] on div "Yes, leave now" at bounding box center [494, 255] width 96 height 18
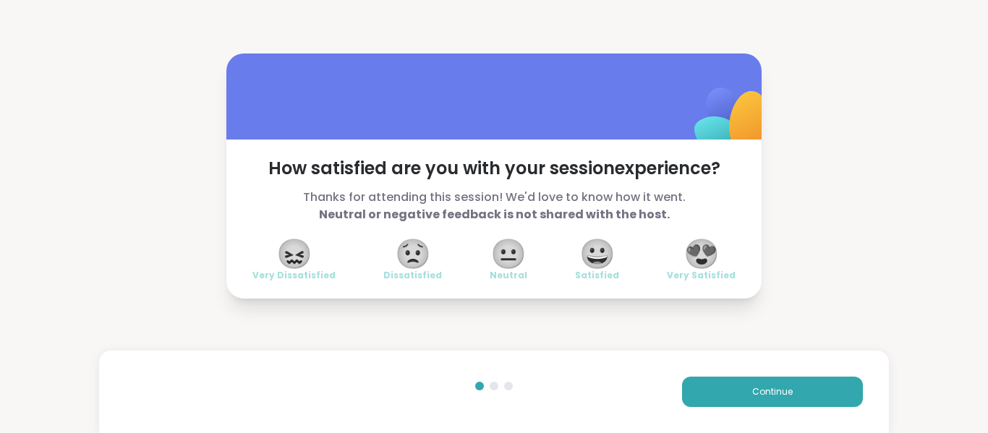
click at [698, 267] on span "😍" at bounding box center [702, 254] width 36 height 26
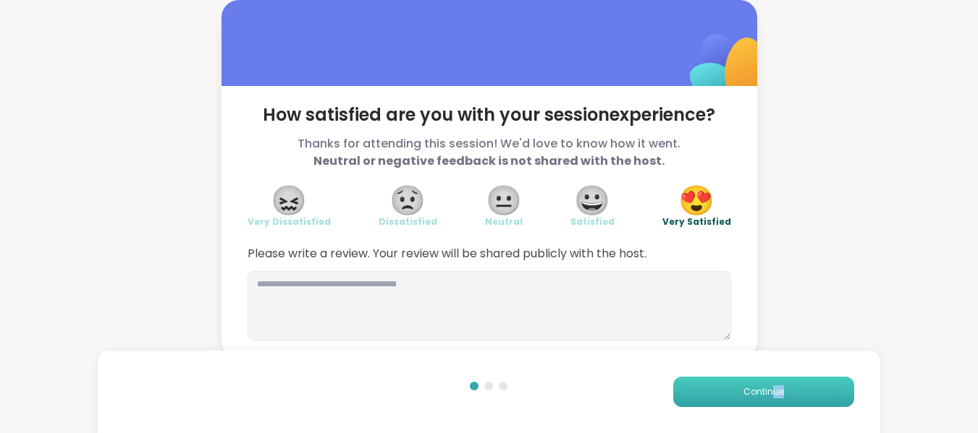
drag, startPoint x: 772, startPoint y: 409, endPoint x: 799, endPoint y: 394, distance: 30.4
click at [799, 394] on div "Continue" at bounding box center [489, 392] width 782 height 82
click at [799, 394] on button "Continue" at bounding box center [763, 392] width 181 height 30
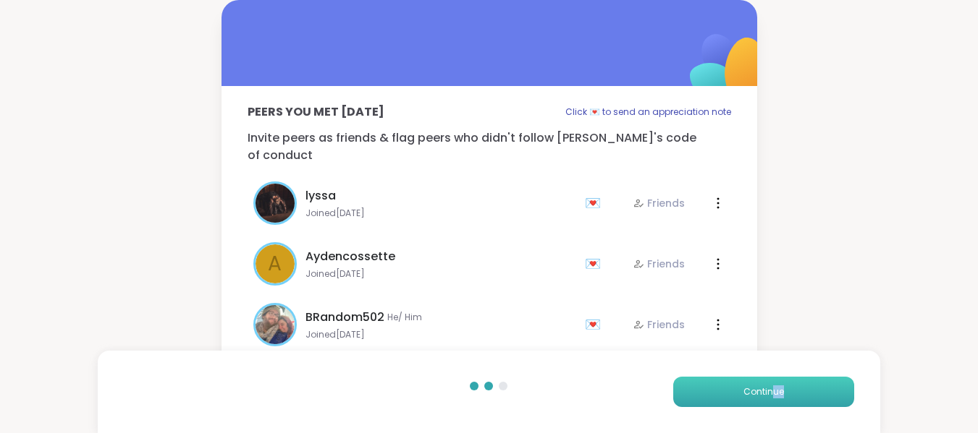
click at [799, 394] on button "Continue" at bounding box center [763, 392] width 181 height 30
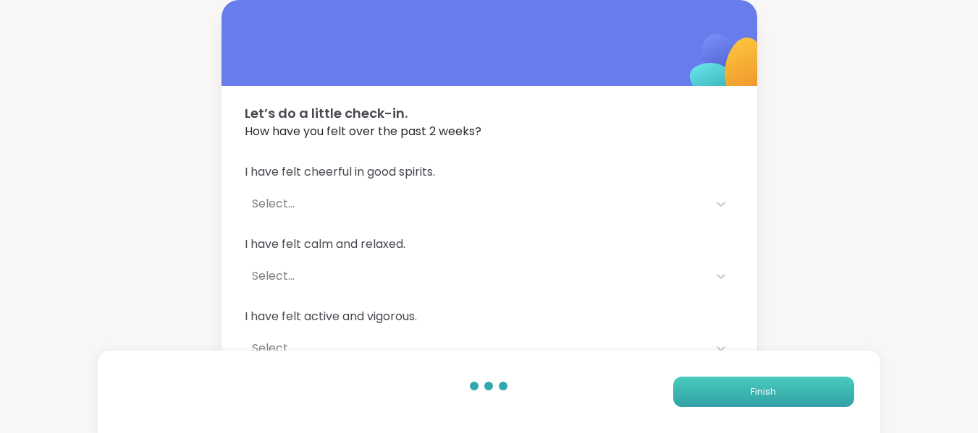
click at [799, 394] on button "Finish" at bounding box center [763, 392] width 181 height 30
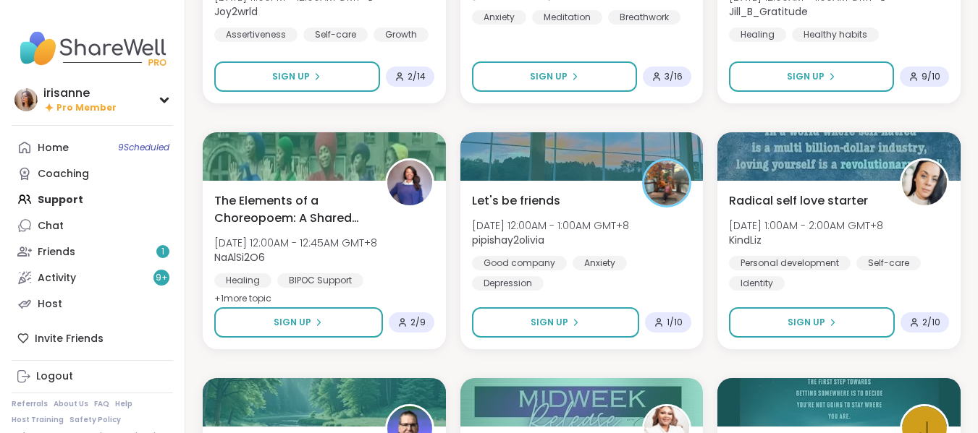
scroll to position [1057, 0]
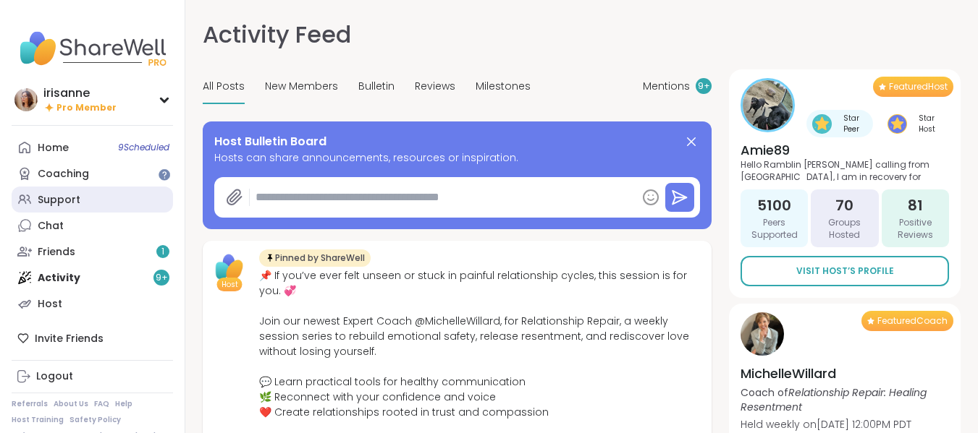
click at [63, 198] on div "Support" at bounding box center [59, 200] width 43 height 14
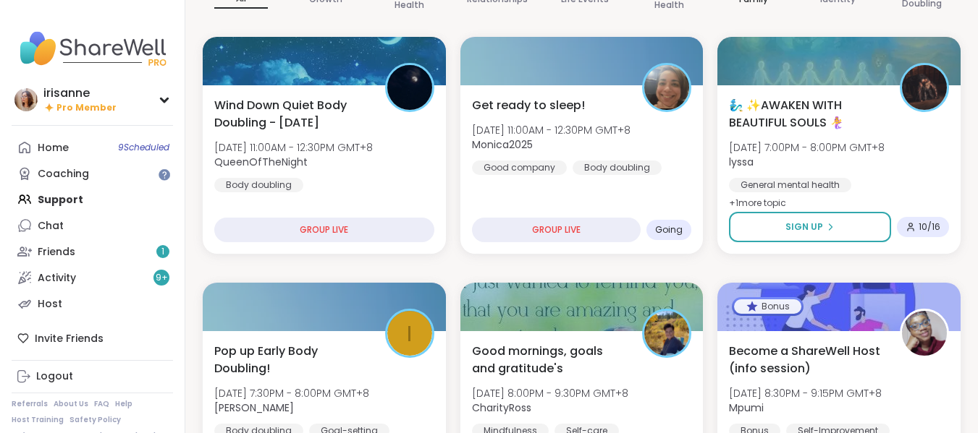
scroll to position [167, 0]
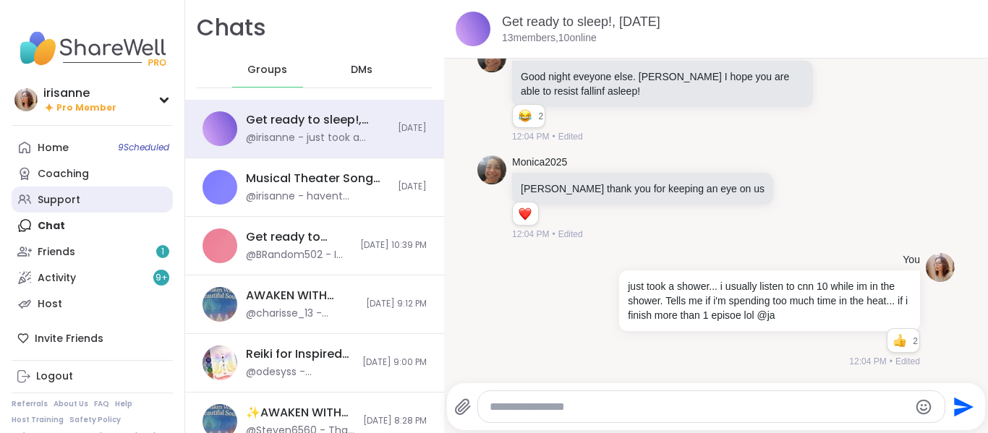
click at [54, 200] on div "Support" at bounding box center [59, 200] width 43 height 14
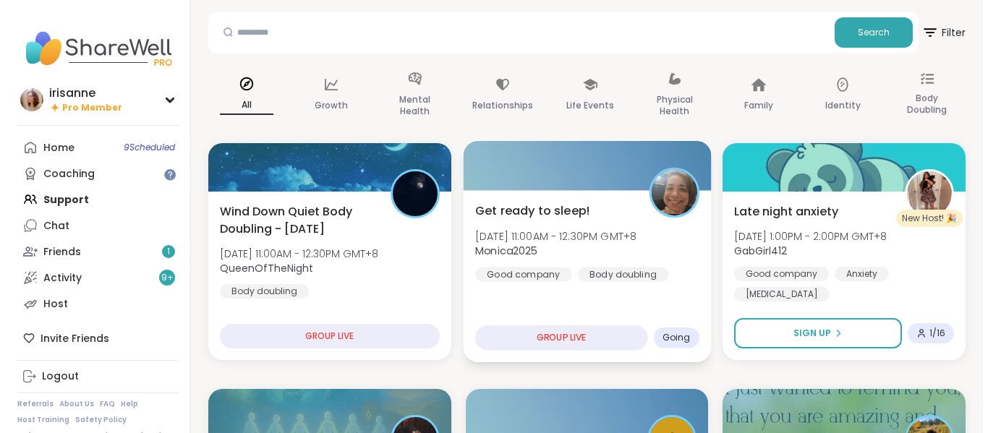
scroll to position [62, 0]
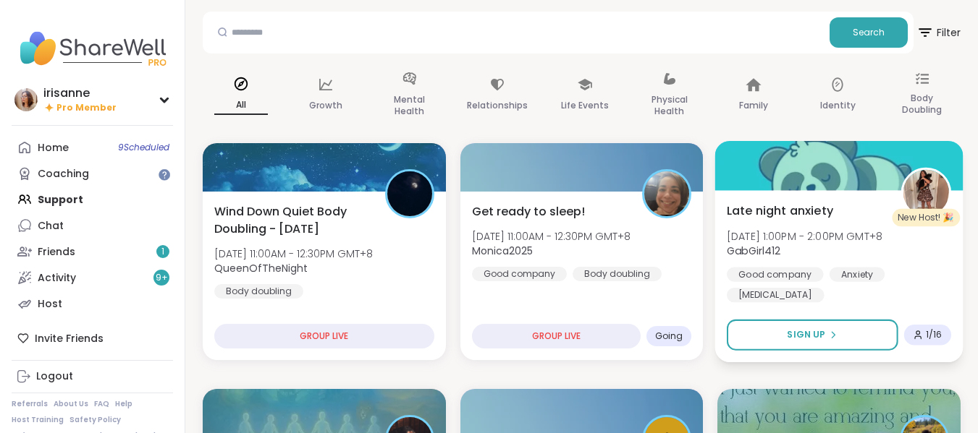
click at [815, 272] on div "Good company" at bounding box center [775, 274] width 97 height 14
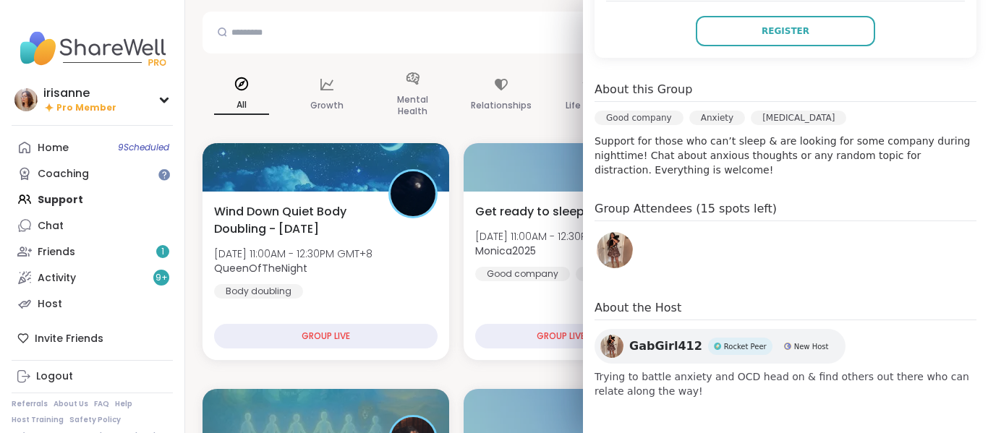
scroll to position [336, 0]
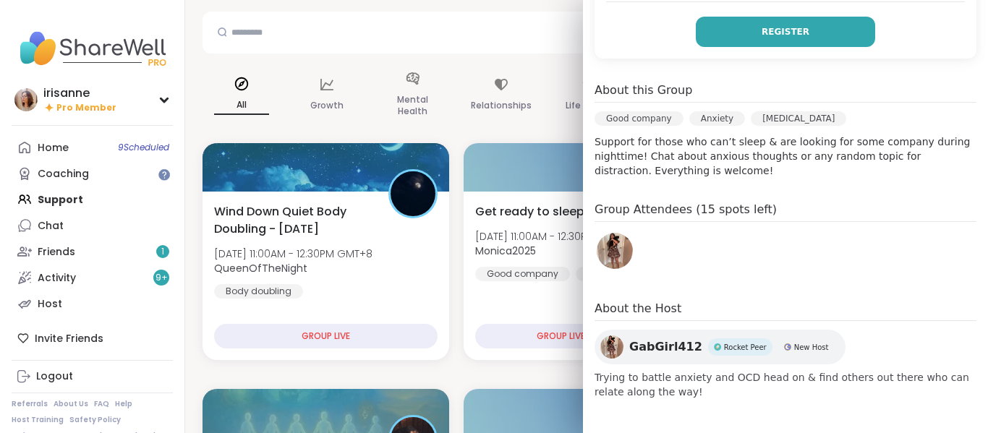
click at [818, 40] on button "Register" at bounding box center [785, 32] width 179 height 30
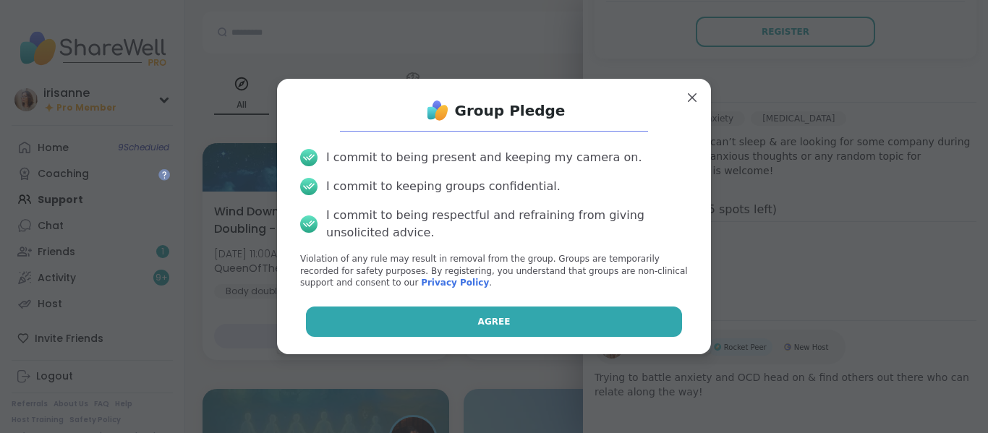
click at [496, 320] on span "Agree" at bounding box center [494, 322] width 33 height 13
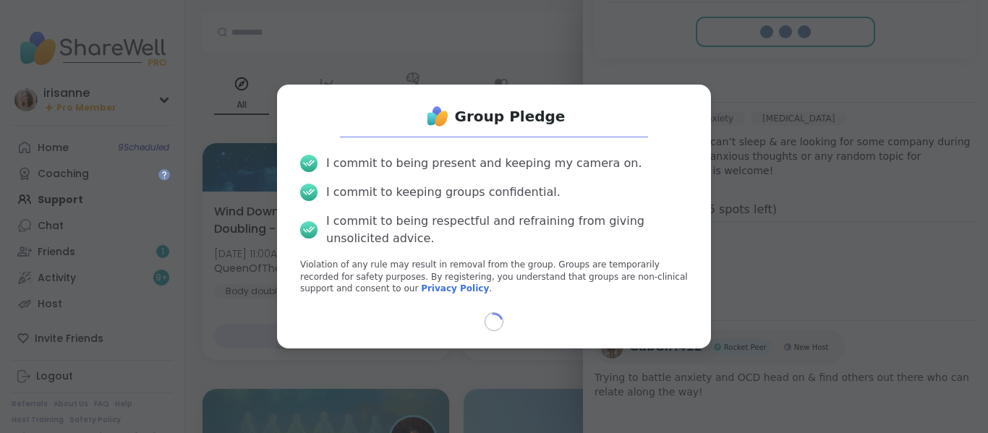
click at [496, 320] on div "Loading..." at bounding box center [494, 322] width 411 height 19
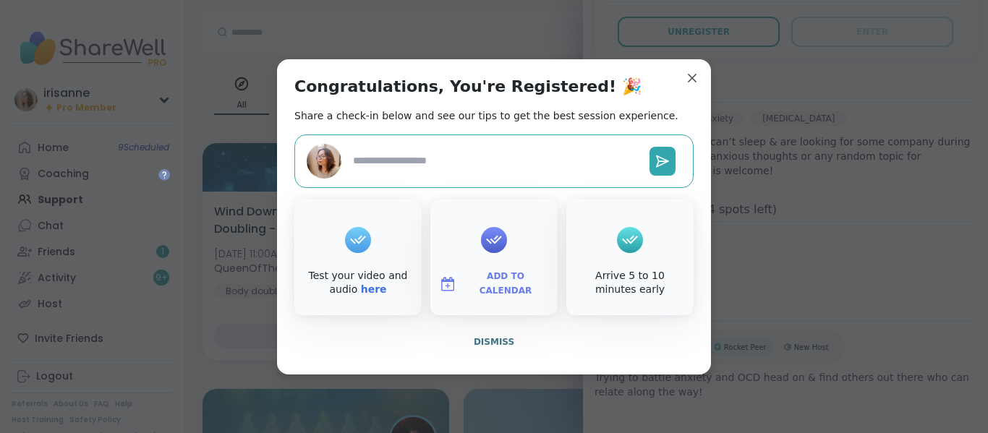
type textarea "*"
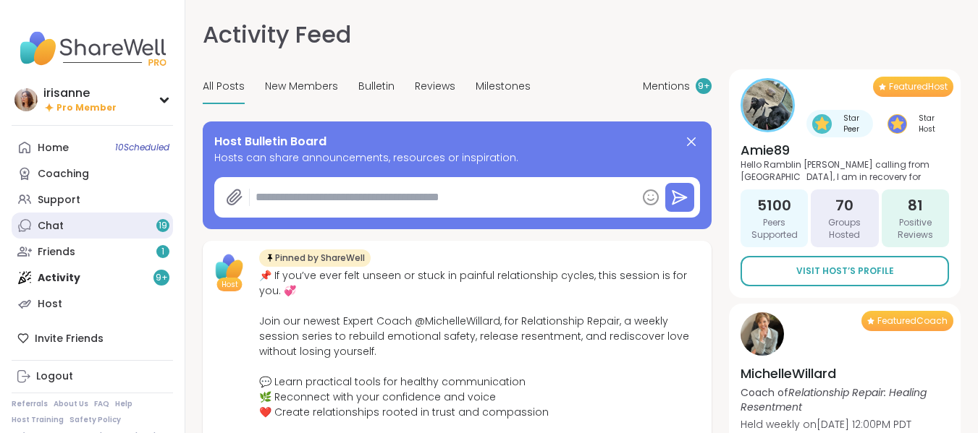
click at [139, 229] on link "Chat 19" at bounding box center [92, 226] width 161 height 26
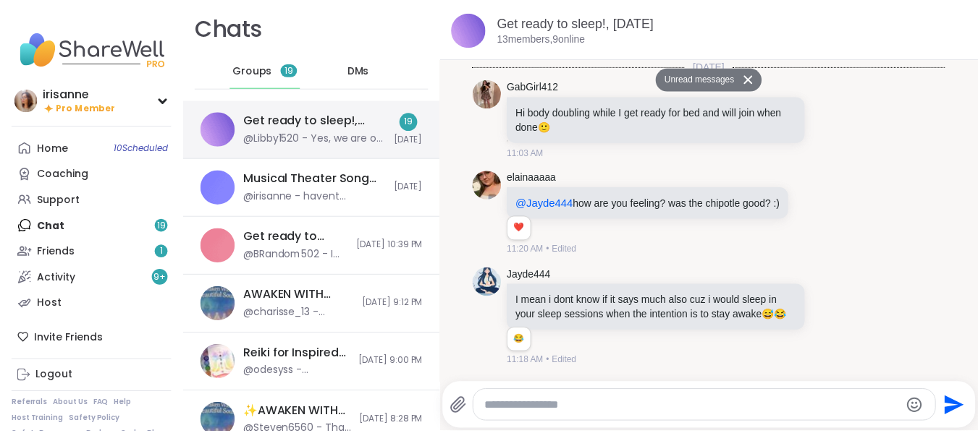
scroll to position [3822, 0]
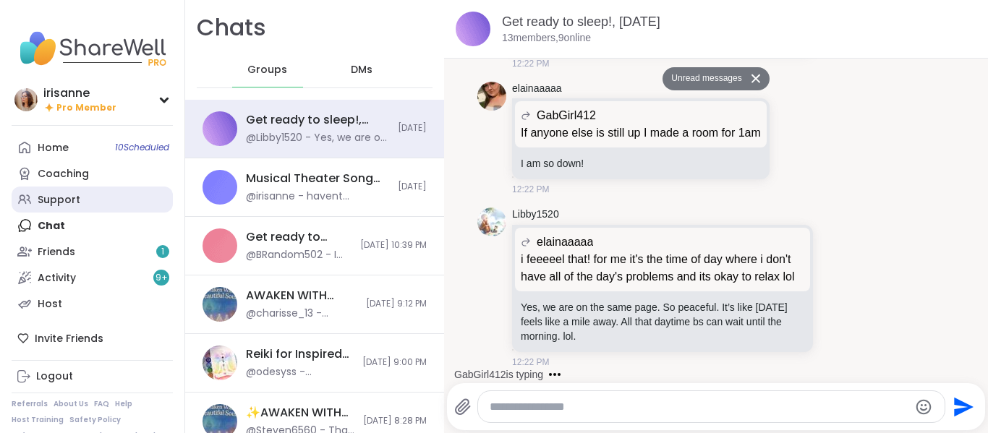
click at [118, 203] on link "Support" at bounding box center [92, 200] width 161 height 26
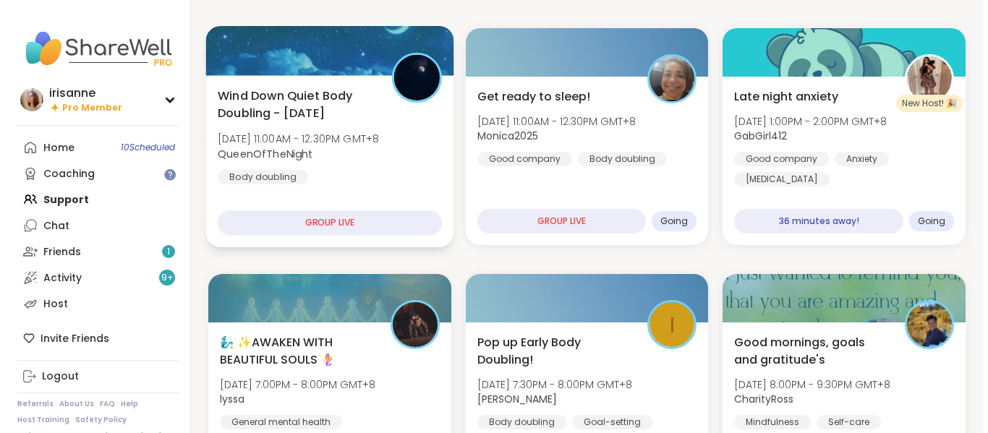
scroll to position [177, 0]
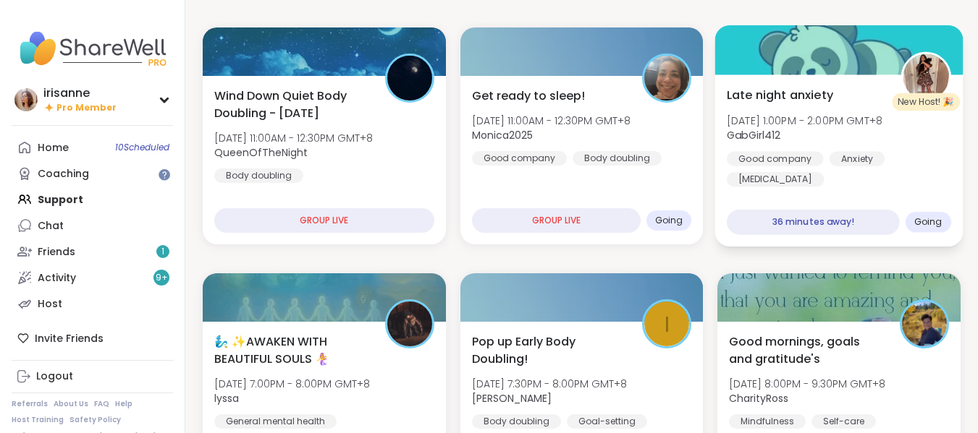
click at [936, 186] on div "Good company Anxiety Panic attacks" at bounding box center [839, 168] width 224 height 35
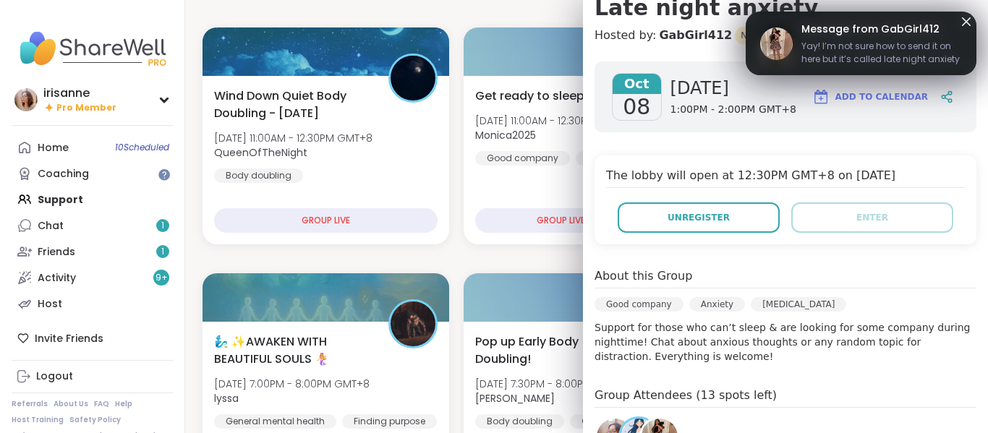
scroll to position [195, 0]
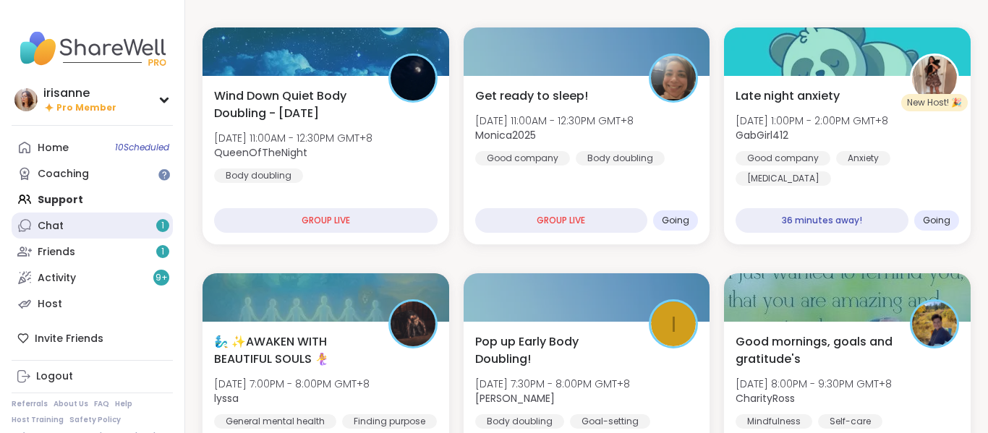
click at [76, 221] on link "Chat 1" at bounding box center [92, 226] width 161 height 26
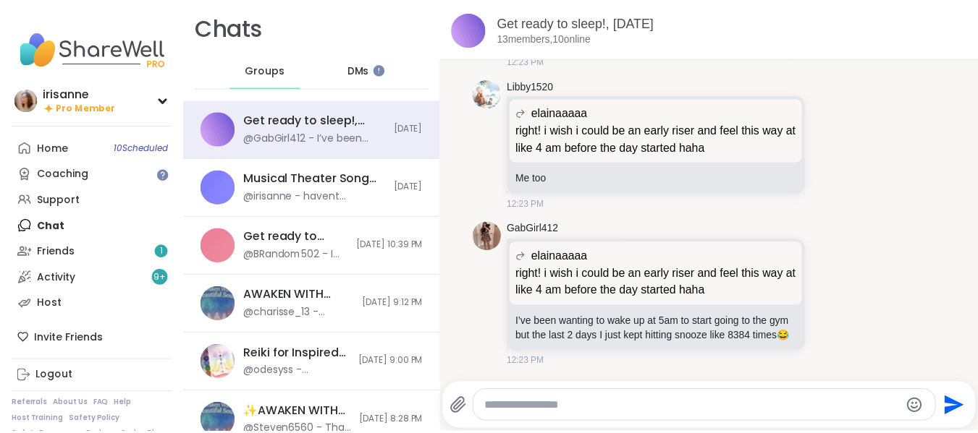
scroll to position [4462, 0]
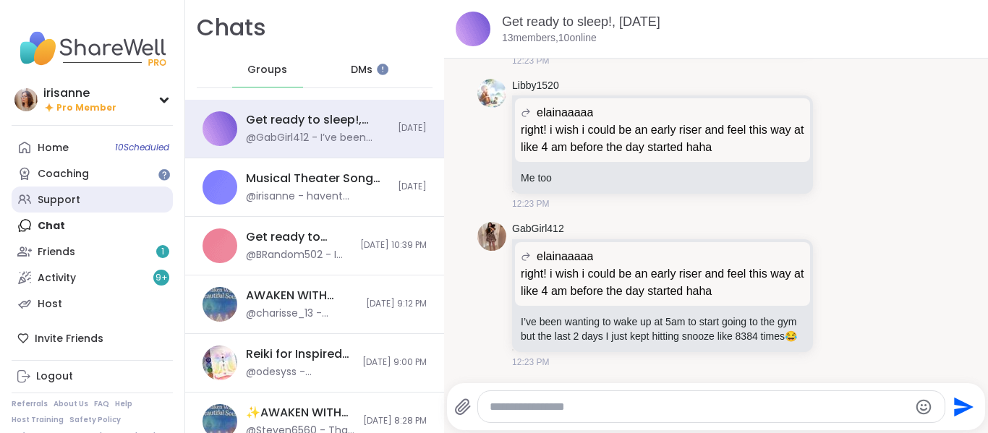
click at [46, 198] on div "Support" at bounding box center [59, 200] width 43 height 14
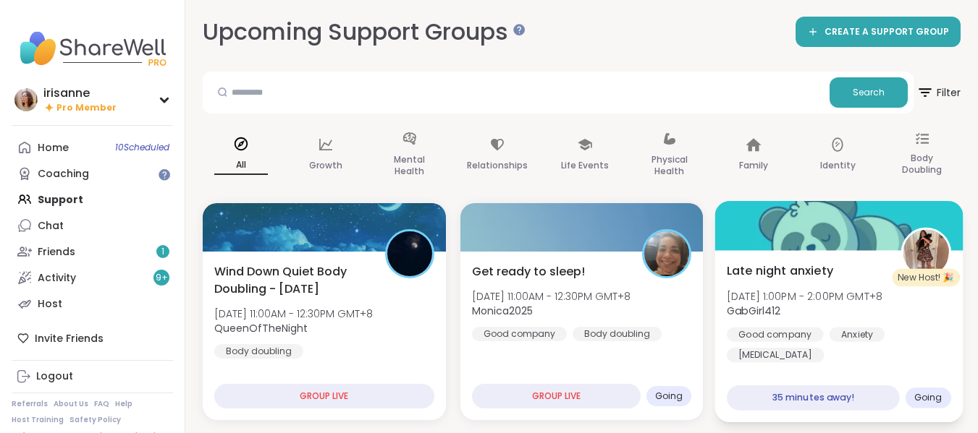
scroll to position [46, 0]
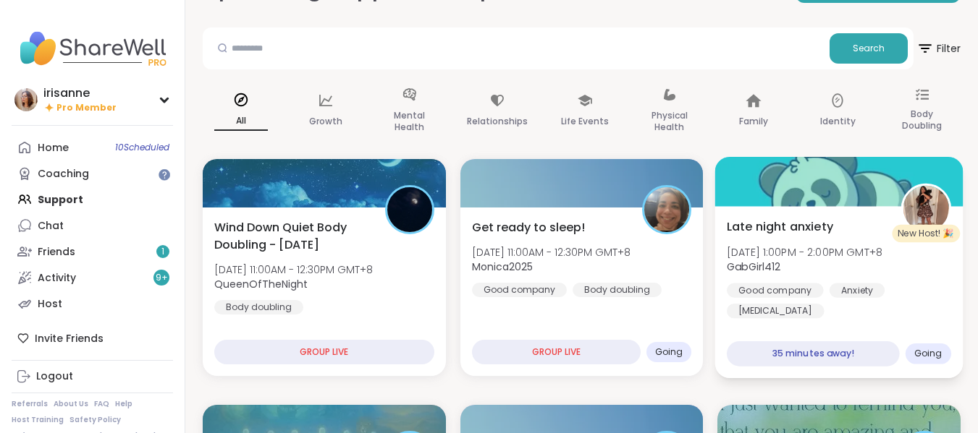
click at [939, 276] on div "Late night anxiety Wed, Oct 08 | 1:00PM - 2:00PM GMT+8 GabGirl412 Good company …" at bounding box center [839, 268] width 224 height 101
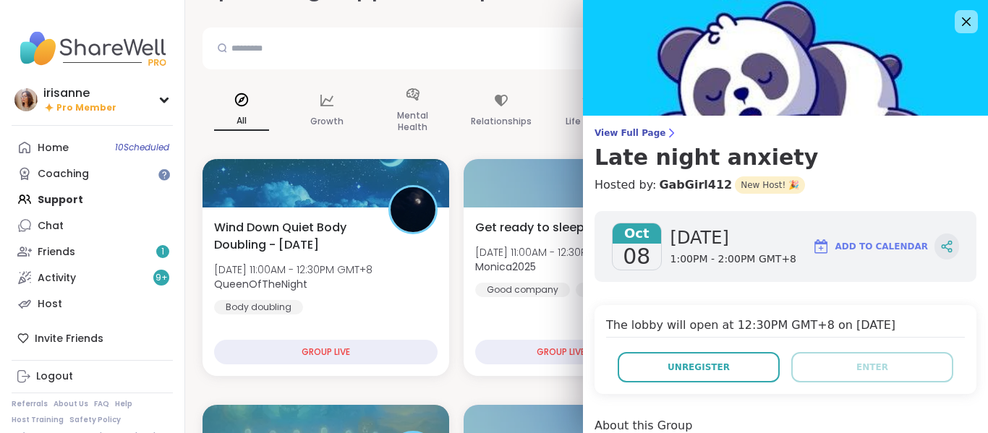
click at [941, 249] on icon at bounding box center [947, 246] width 13 height 13
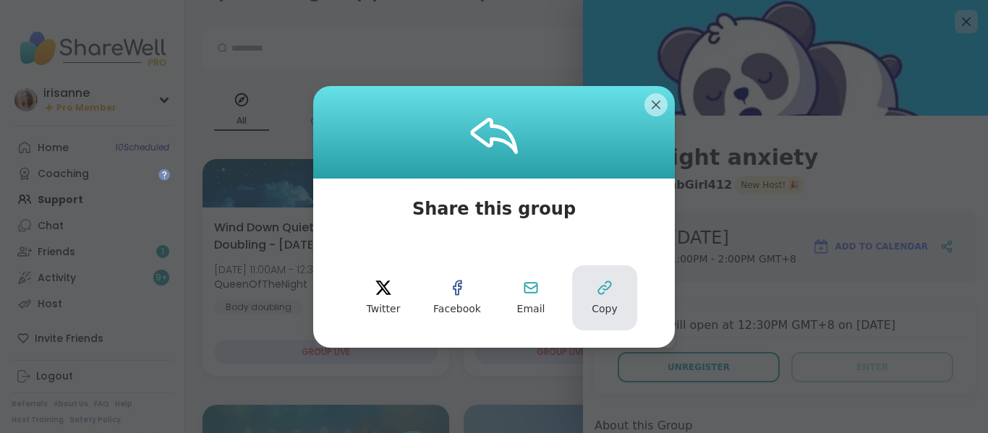
click at [623, 288] on button "Copy" at bounding box center [604, 298] width 65 height 65
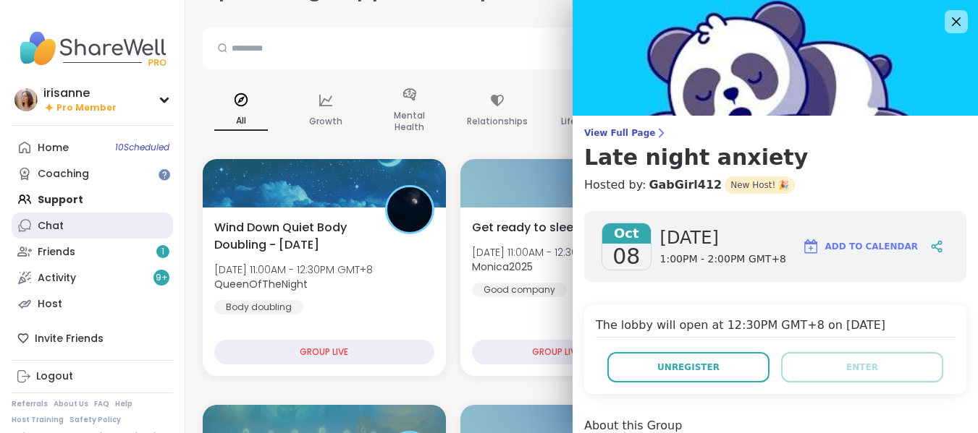
click at [91, 225] on link "Chat" at bounding box center [92, 226] width 161 height 26
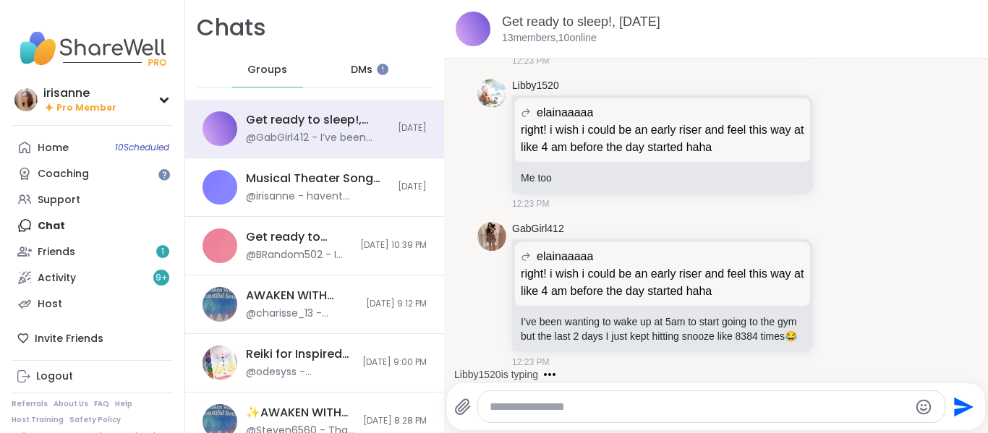
click at [543, 402] on textarea "Type your message" at bounding box center [700, 407] width 420 height 14
paste textarea "**********"
type textarea "**********"
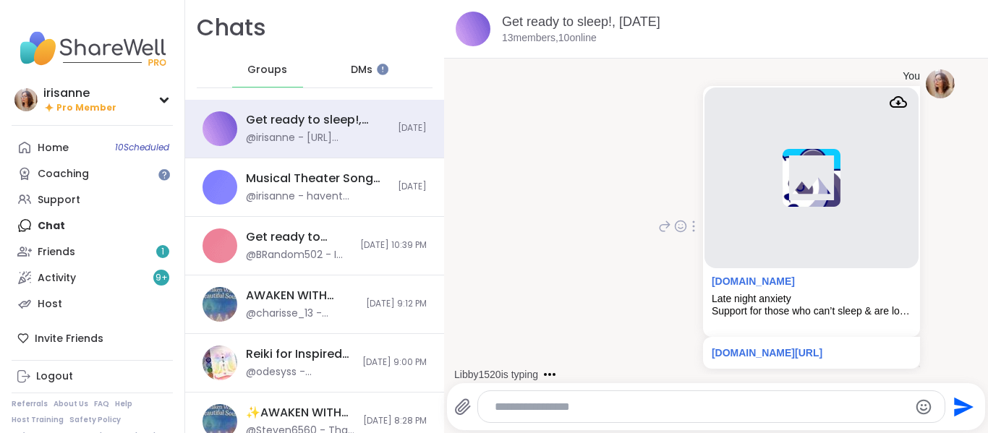
scroll to position [4761, 0]
